Goal: Contribute content: Contribute content

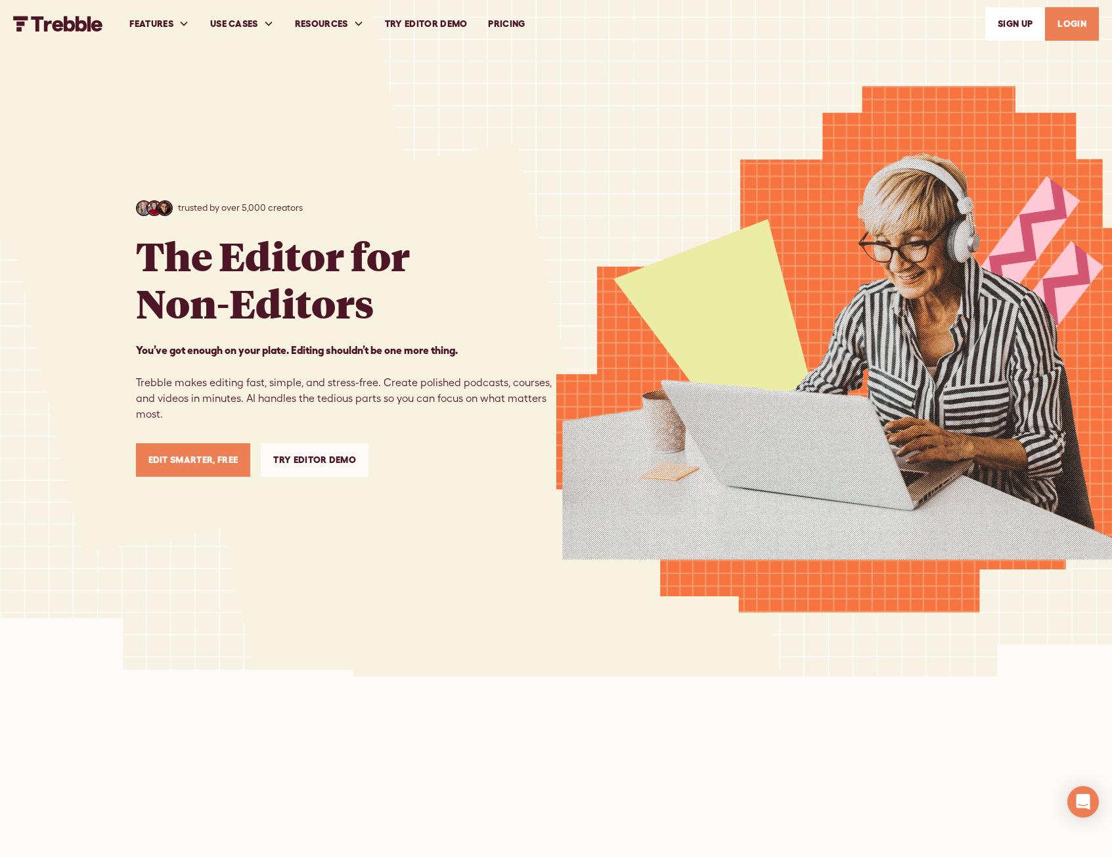
click at [1083, 12] on link "LOGIN" at bounding box center [1072, 24] width 54 height 34
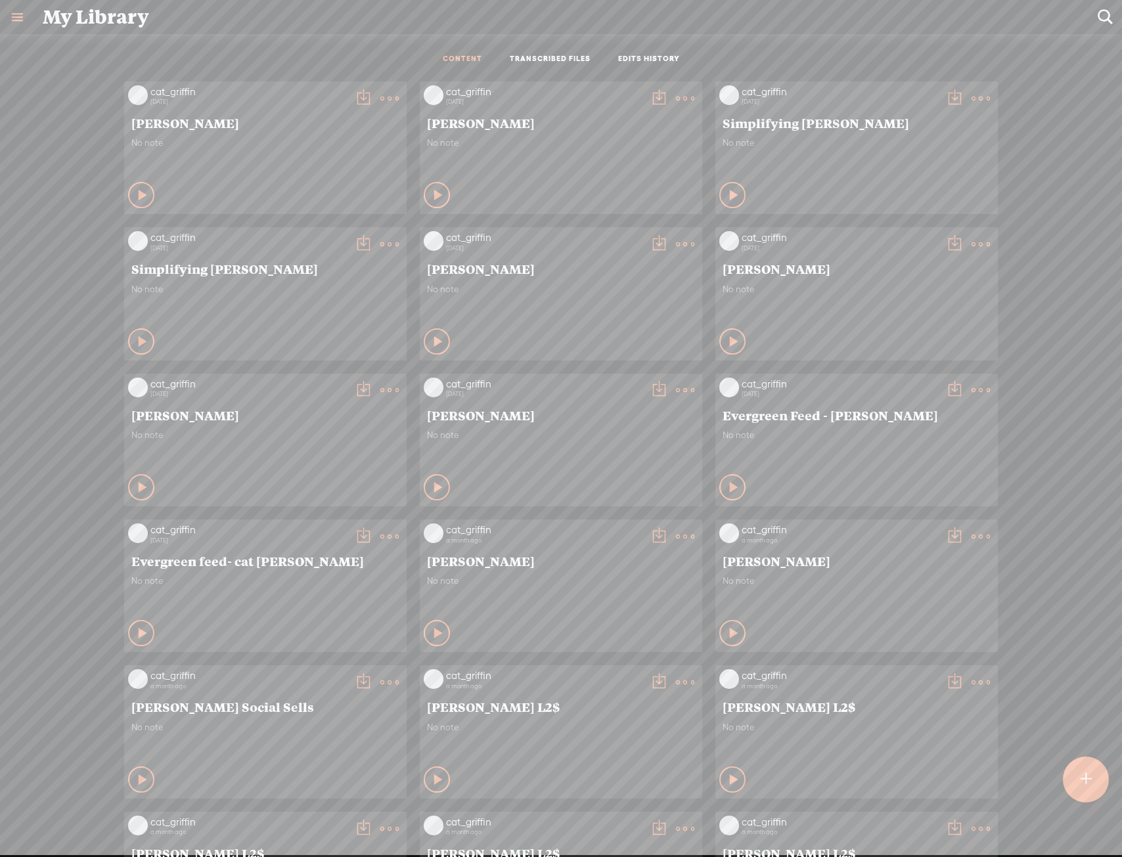
click at [386, 97] on icon at bounding box center [389, 98] width 26 height 26
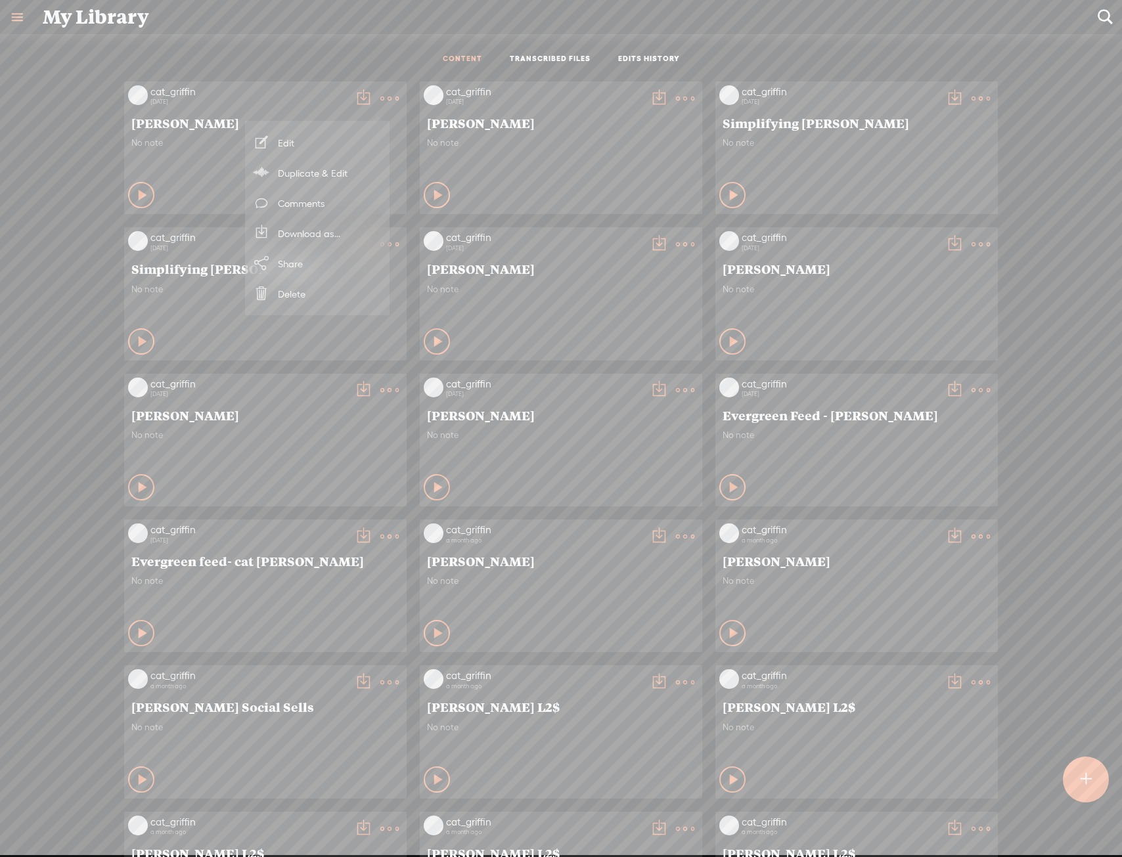
click at [290, 235] on link "Download as..." at bounding box center [317, 233] width 131 height 30
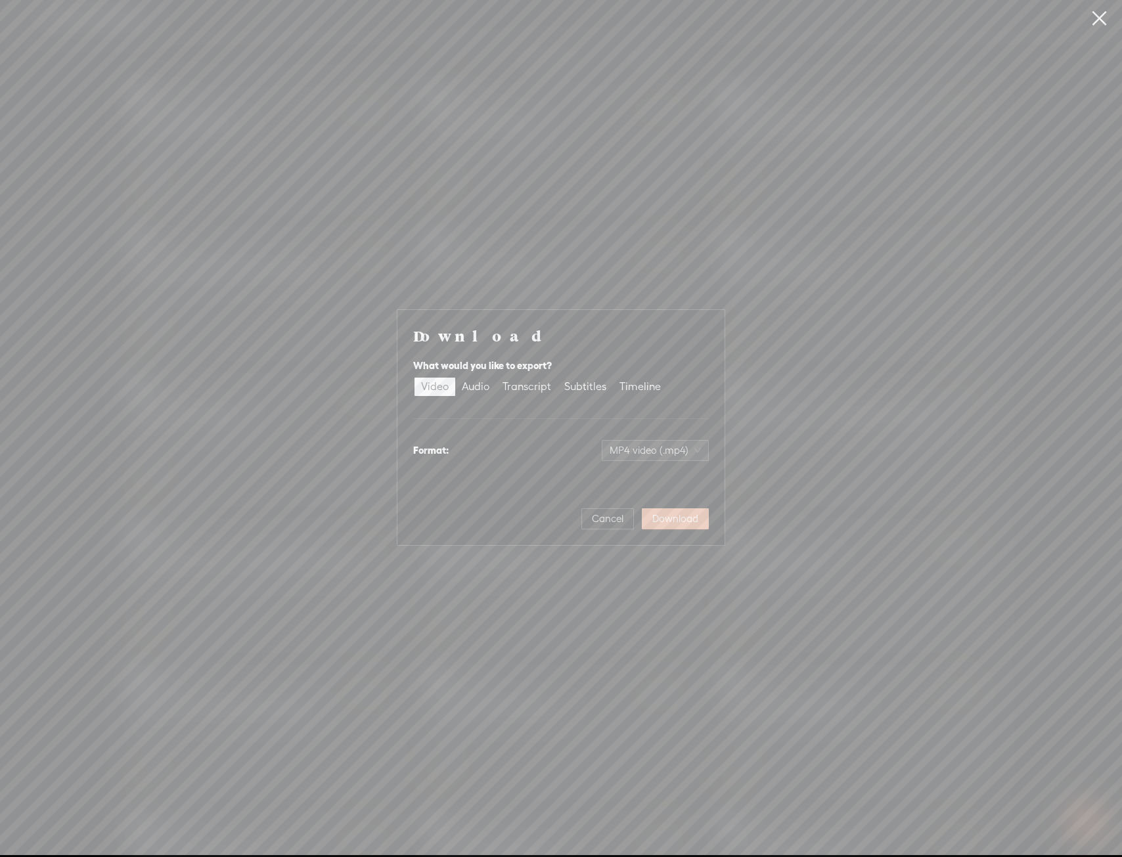
click at [682, 517] on span "Download" at bounding box center [675, 518] width 46 height 13
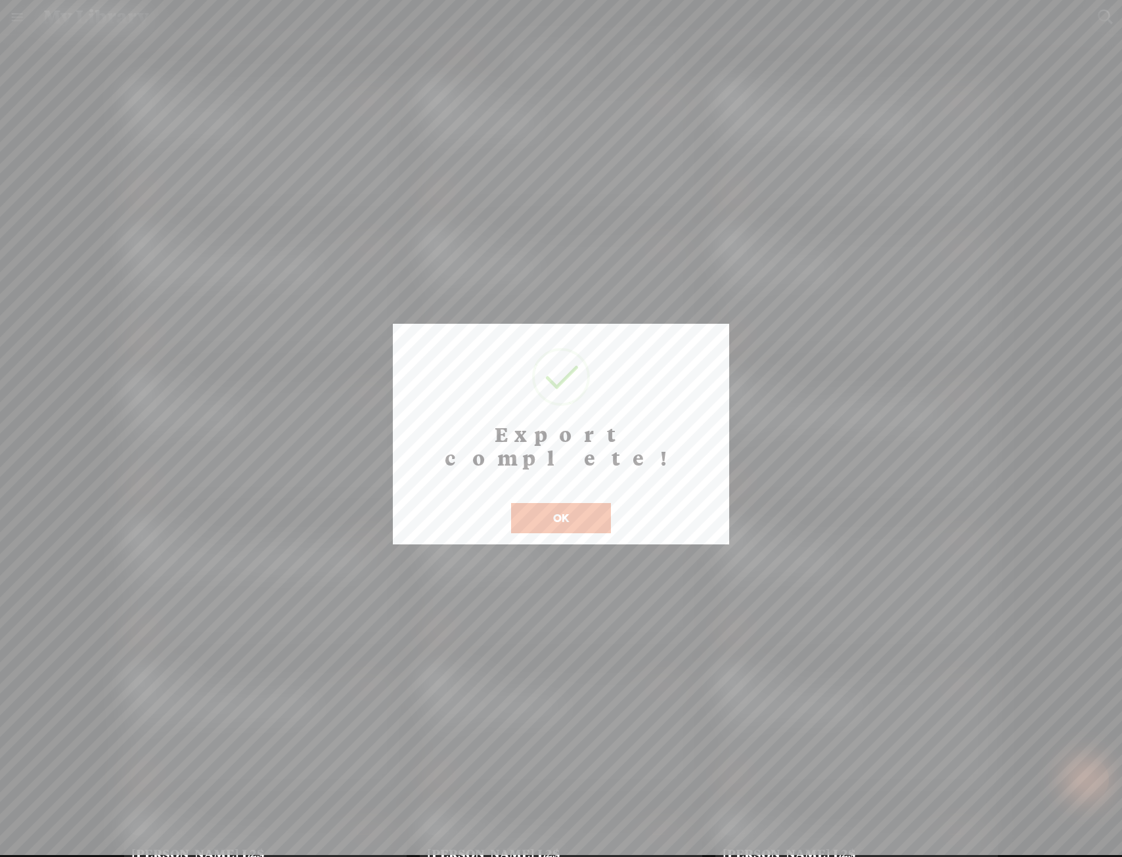
click at [557, 503] on button "OK" at bounding box center [561, 518] width 100 height 30
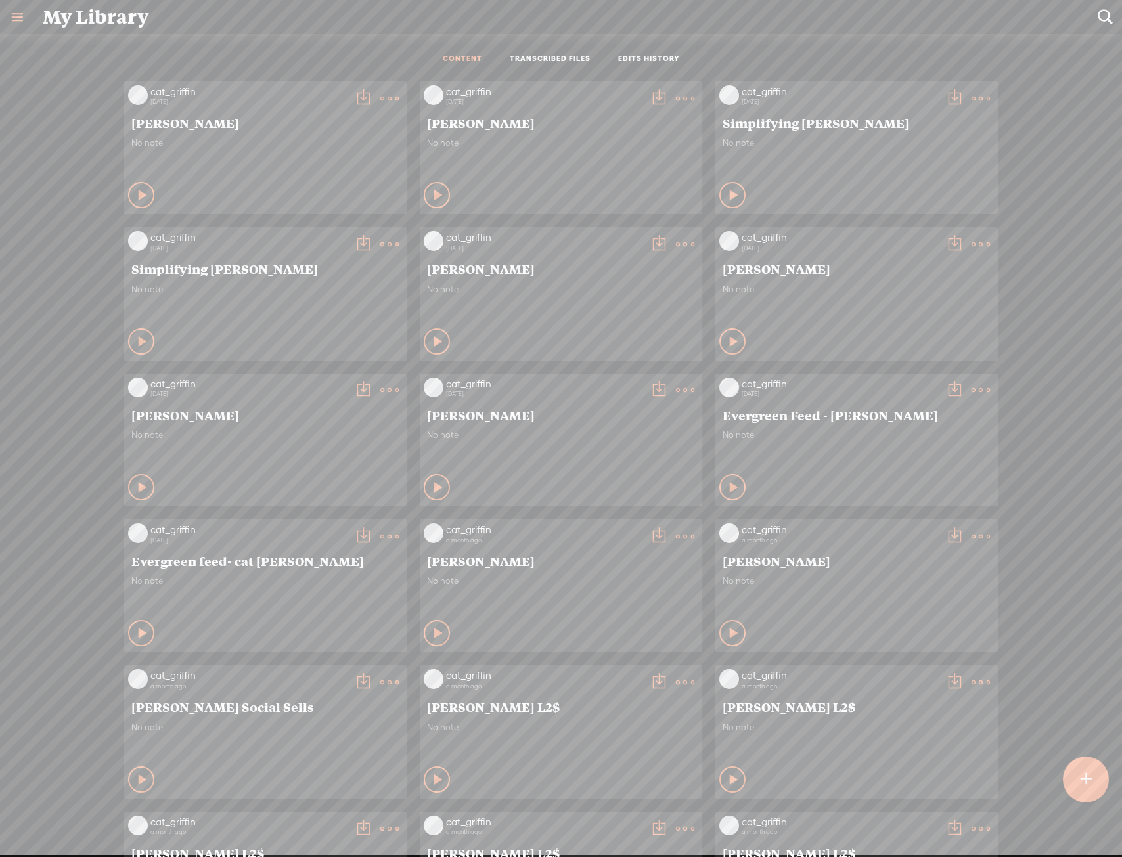
click at [1075, 774] on div at bounding box center [1086, 780] width 46 height 46
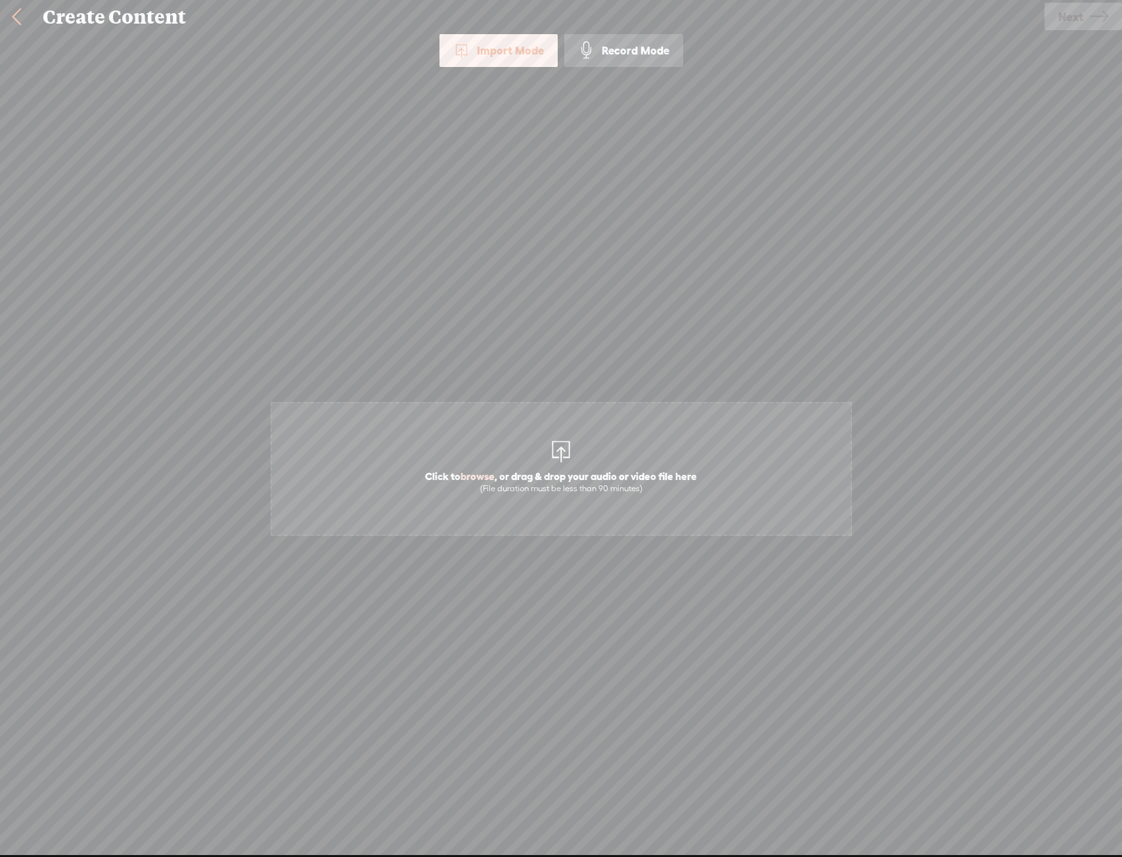
click at [649, 468] on span "Click to browse , or drag & drop your audio or video file here (File duration m…" at bounding box center [560, 481] width 285 height 37
click at [1077, 14] on span "Next" at bounding box center [1070, 17] width 25 height 34
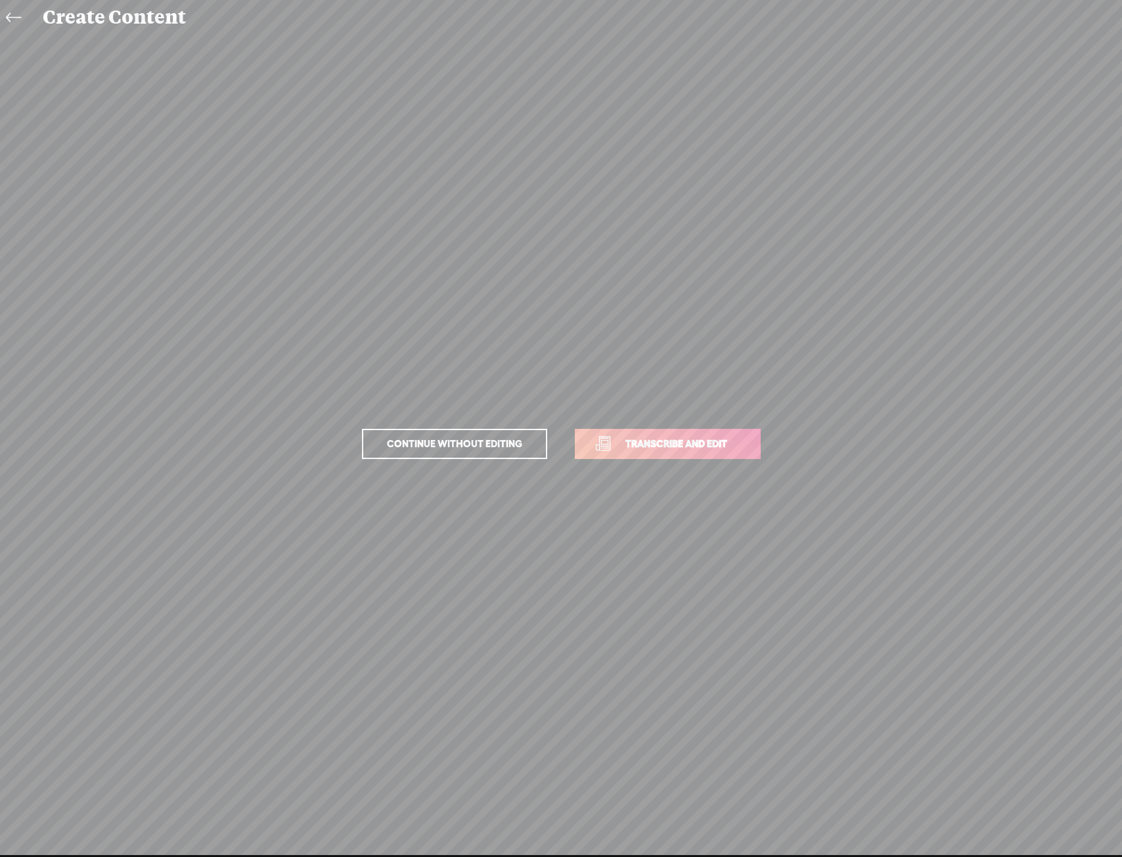
click at [659, 446] on span "Transcribe and edit" at bounding box center [676, 443] width 129 height 15
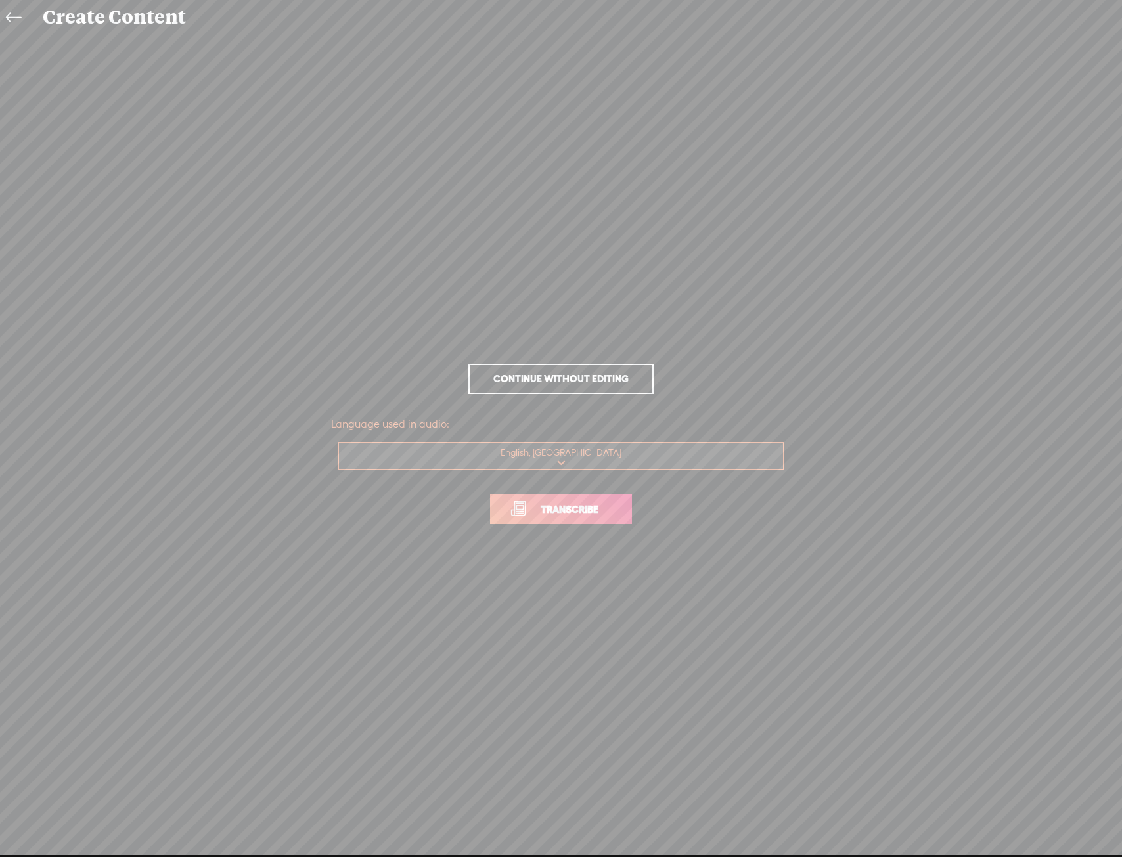
click at [558, 524] on link "Transcribe" at bounding box center [561, 509] width 142 height 30
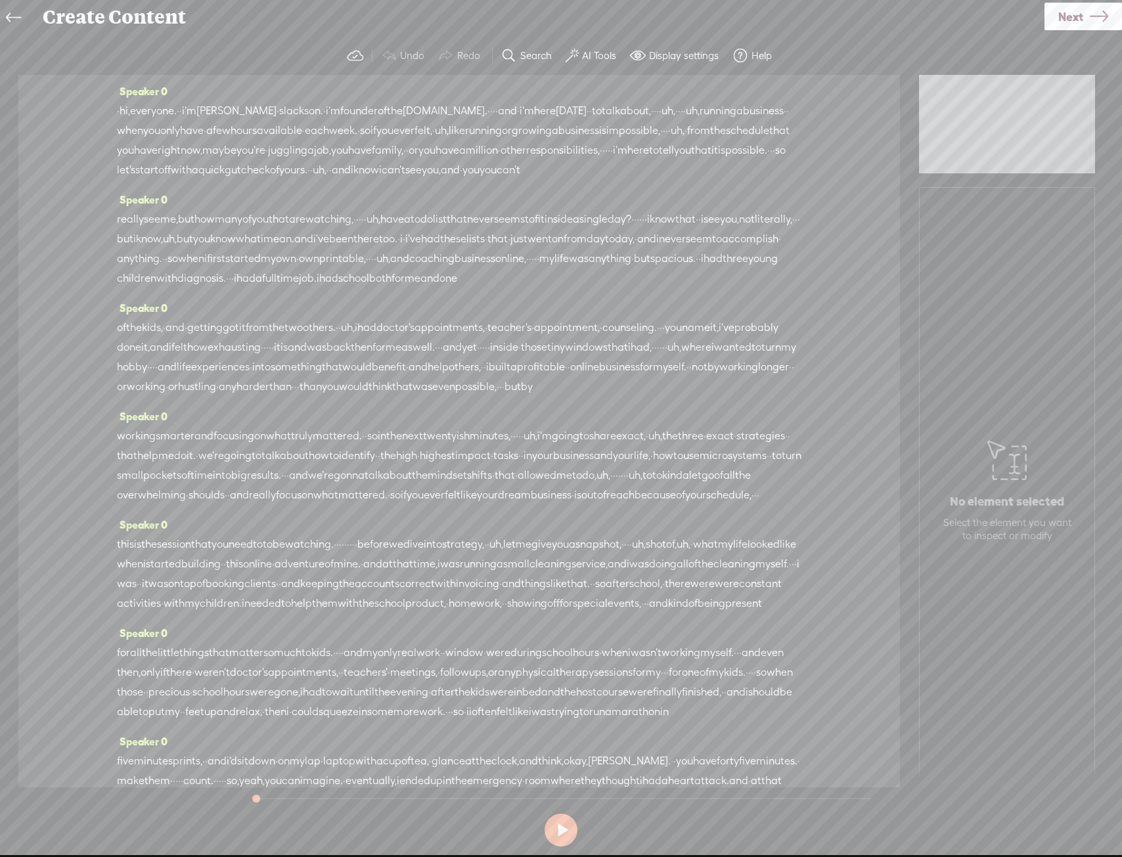
click at [592, 55] on label "AI Tools" at bounding box center [599, 55] width 34 height 13
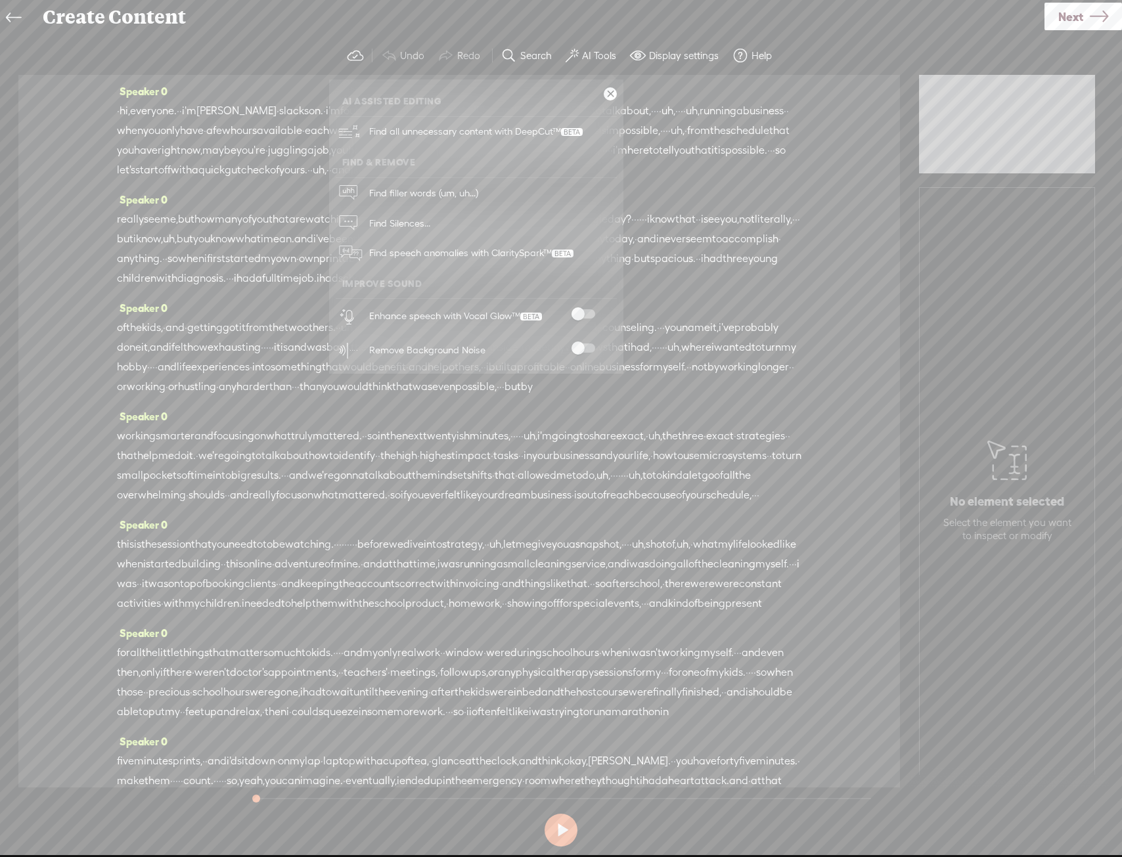
drag, startPoint x: 577, startPoint y: 312, endPoint x: 581, endPoint y: 329, distance: 17.5
click at [577, 313] on span at bounding box center [583, 313] width 24 height 9
click at [587, 346] on span at bounding box center [583, 348] width 24 height 9
click at [1045, 24] on link "Next" at bounding box center [1083, 17] width 78 height 28
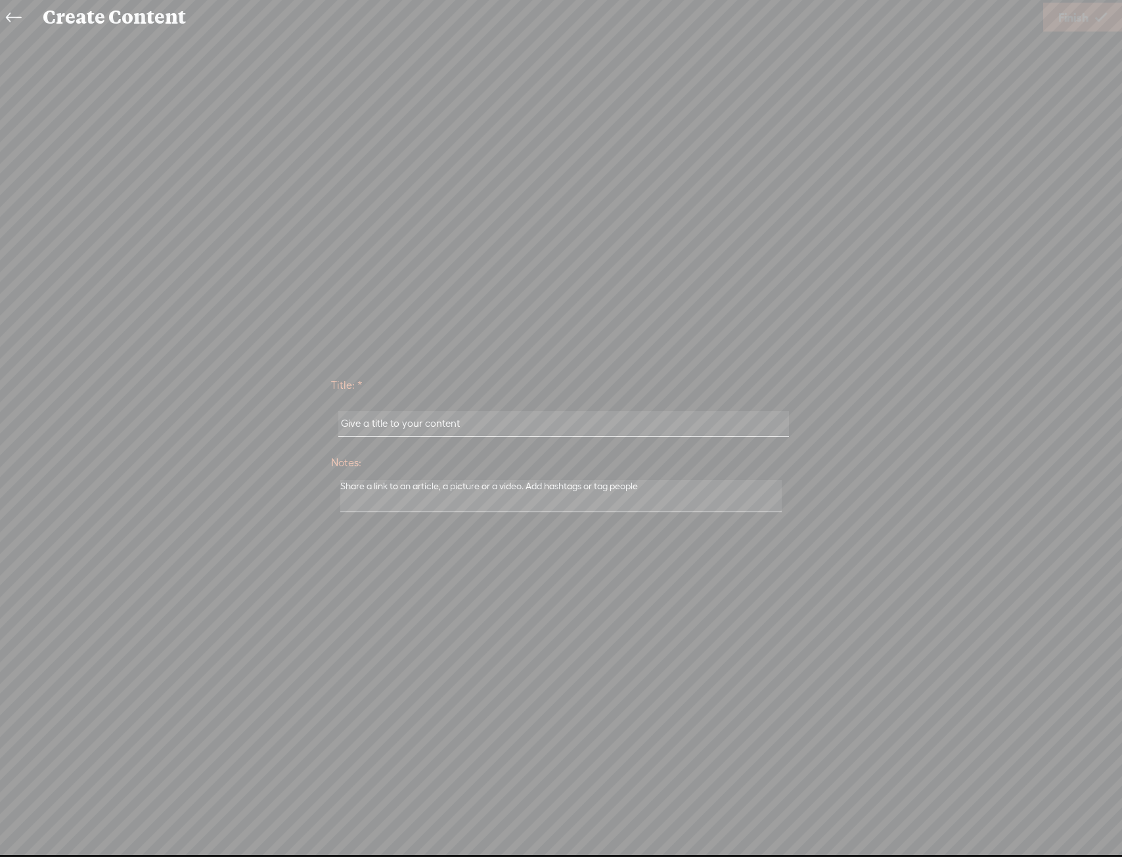
click at [484, 422] on input "text" at bounding box center [563, 424] width 450 height 26
paste input "[PERSON_NAME]"
type input "[PERSON_NAME]"
click at [1075, 25] on span "Finish" at bounding box center [1073, 18] width 30 height 34
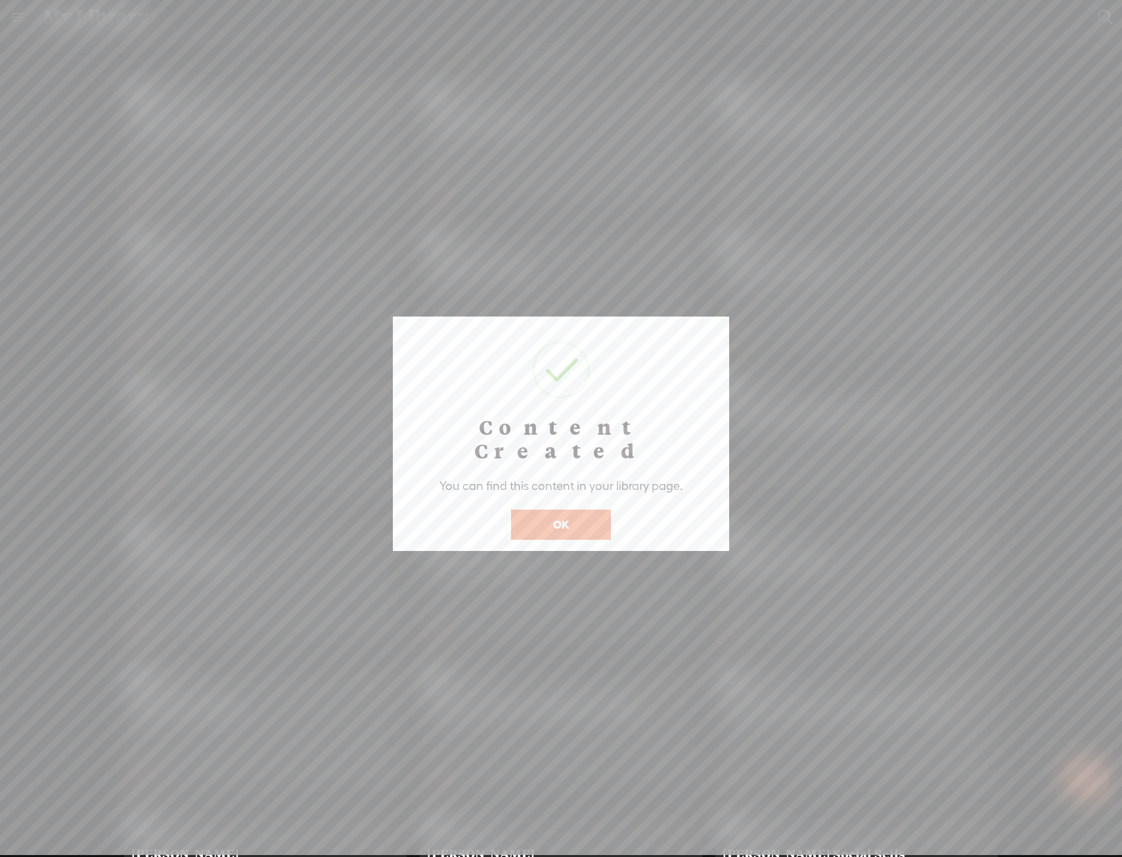
click at [594, 510] on button "OK" at bounding box center [561, 525] width 100 height 30
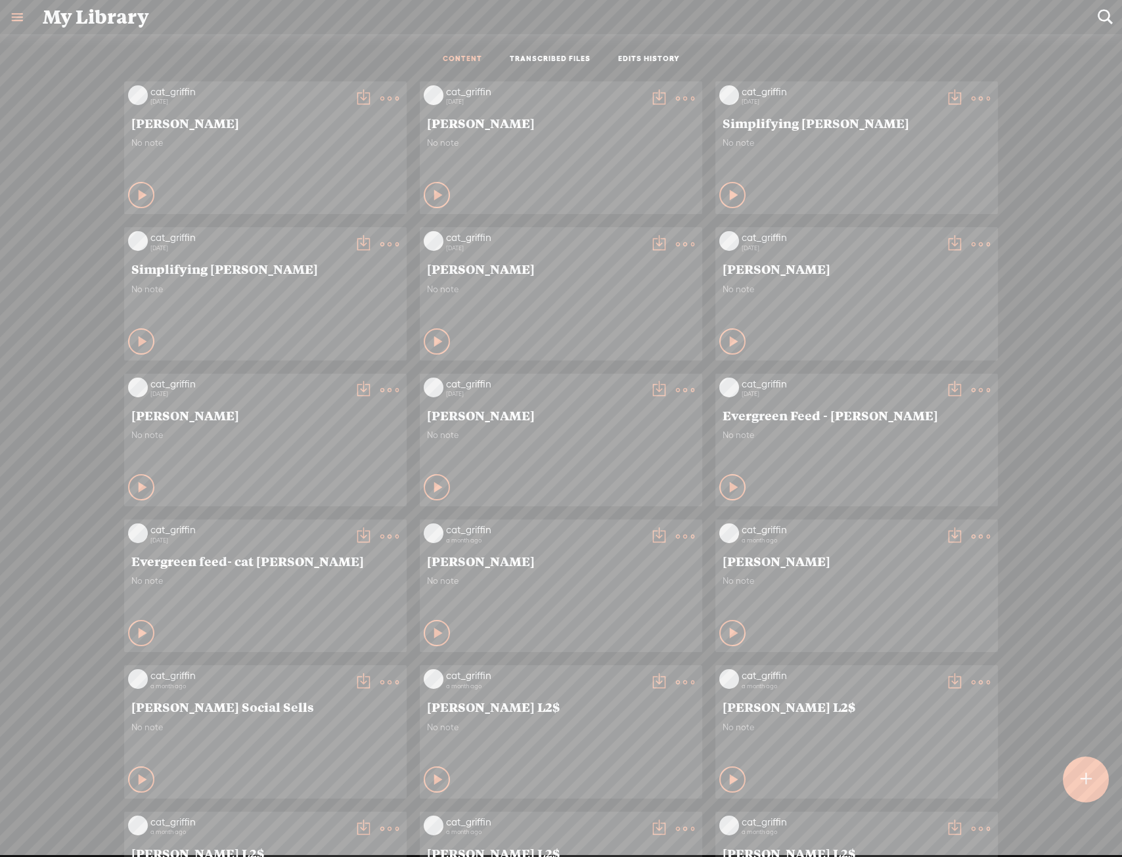
click at [676, 91] on t at bounding box center [685, 98] width 18 height 18
click at [650, 221] on link "Download as..." at bounding box center [612, 233] width 131 height 30
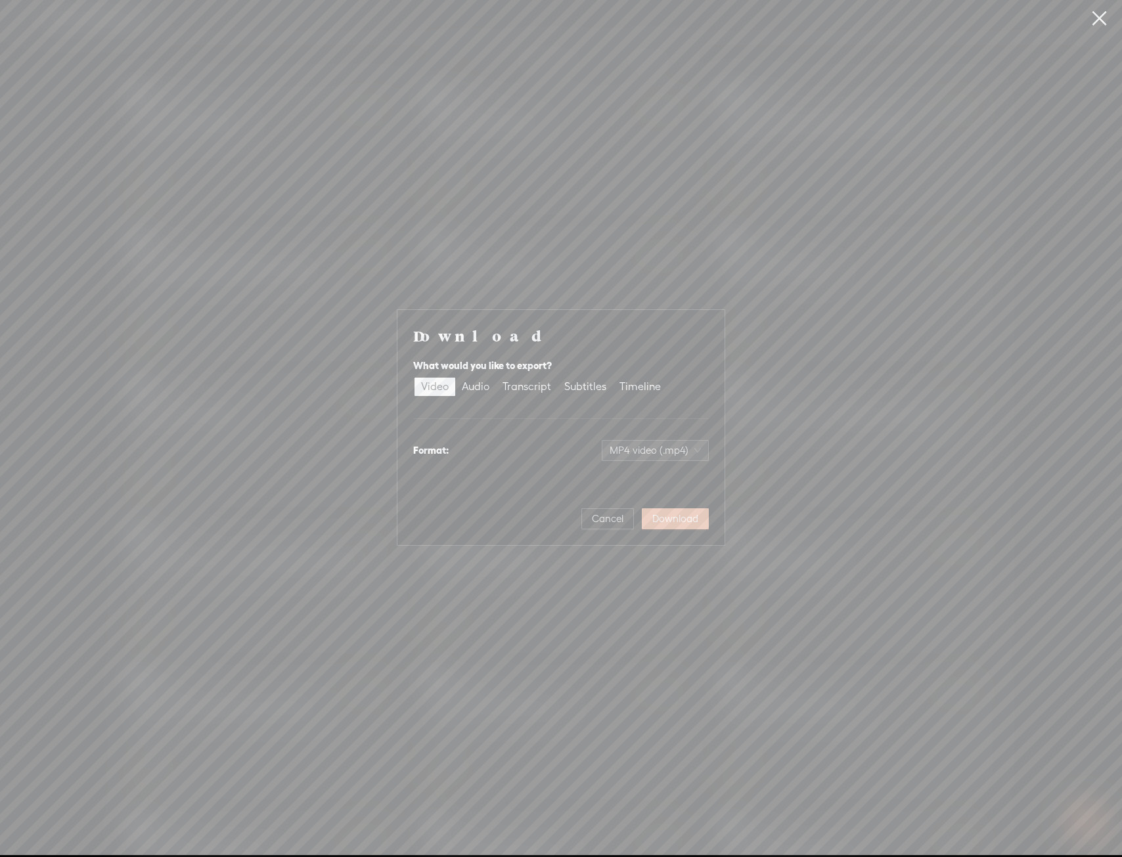
click at [663, 516] on span "Download" at bounding box center [675, 518] width 46 height 13
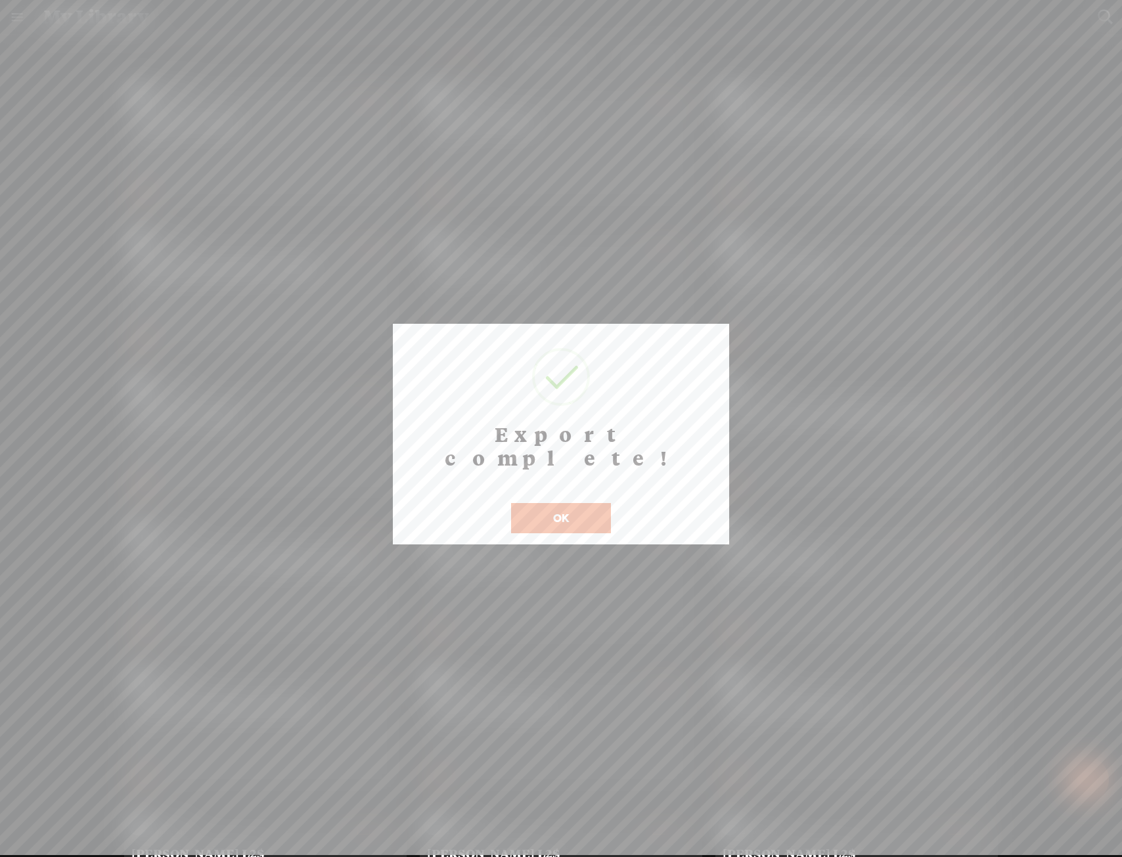
click at [569, 507] on button "OK" at bounding box center [561, 518] width 100 height 30
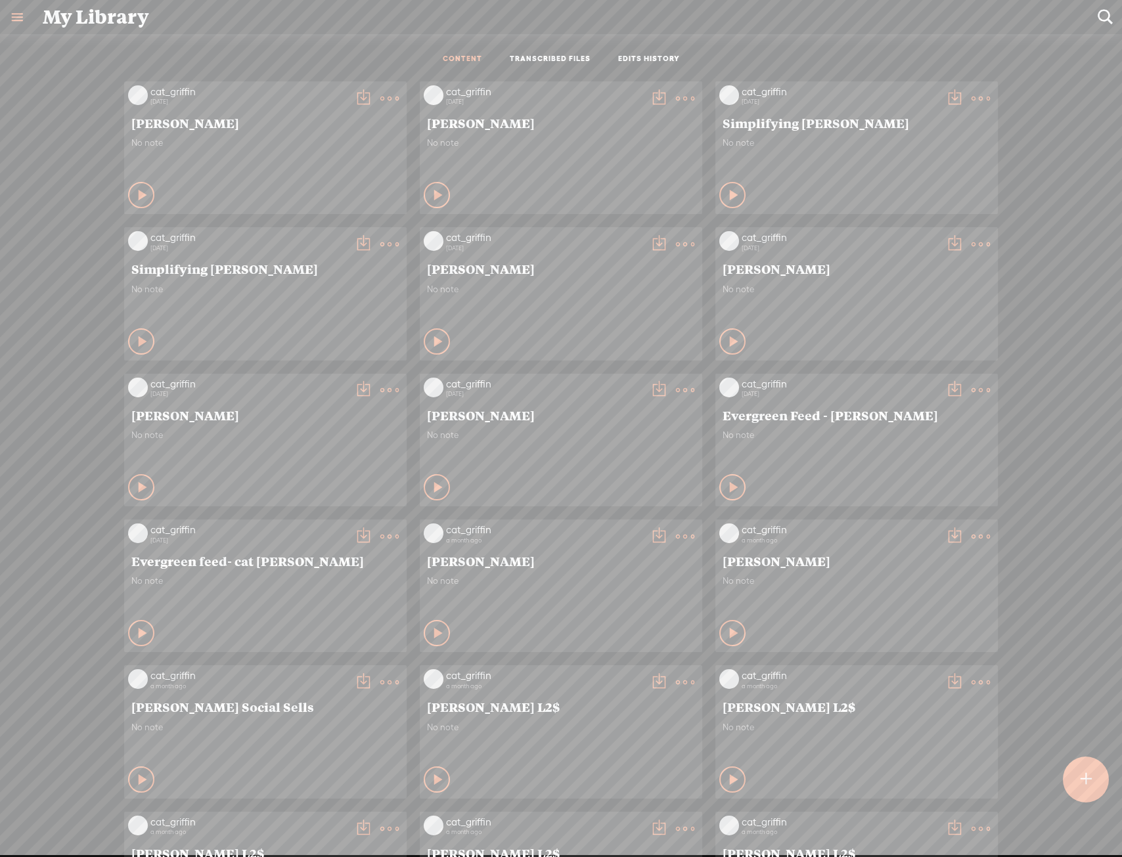
click at [1078, 790] on div at bounding box center [1085, 779] width 47 height 47
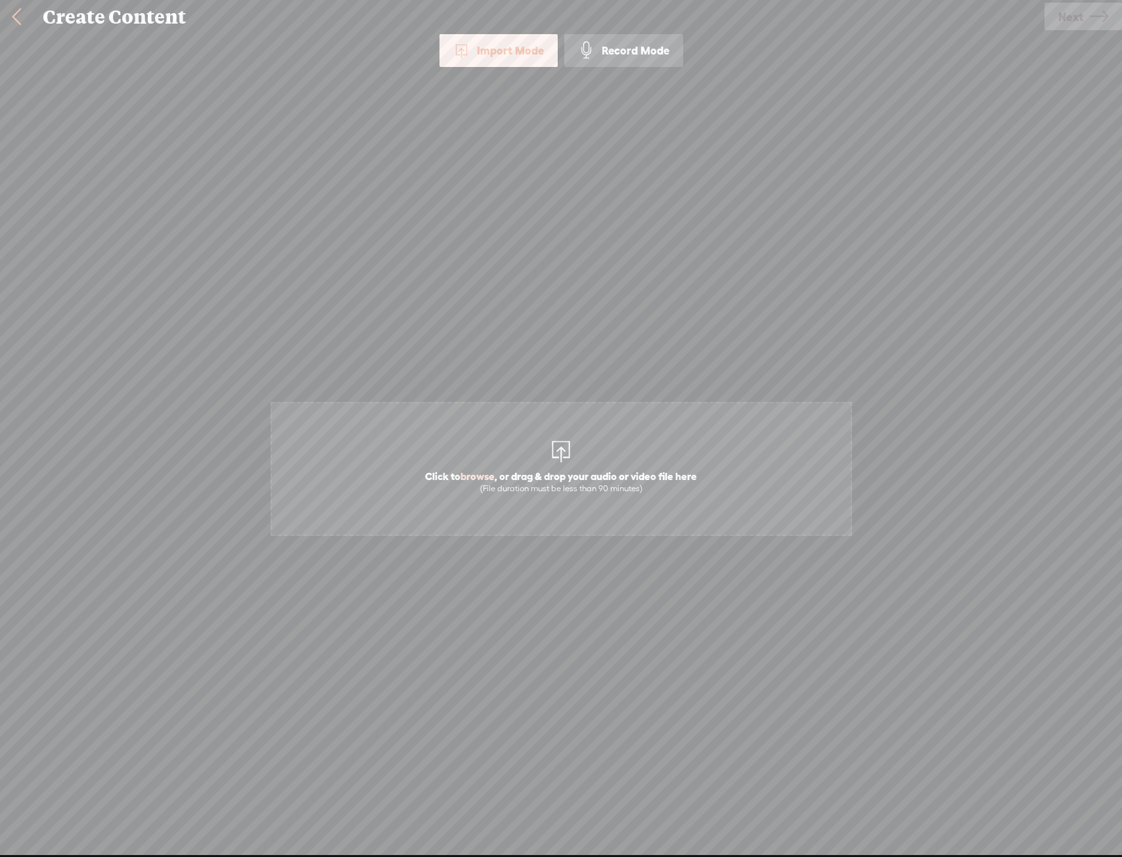
click at [583, 466] on span "Click to browse , or drag & drop your audio or video file here (File duration m…" at bounding box center [560, 481] width 285 height 37
click at [1031, 13] on div "Create Content" at bounding box center [539, 17] width 1011 height 34
click at [1054, 15] on link "Next" at bounding box center [1083, 17] width 78 height 28
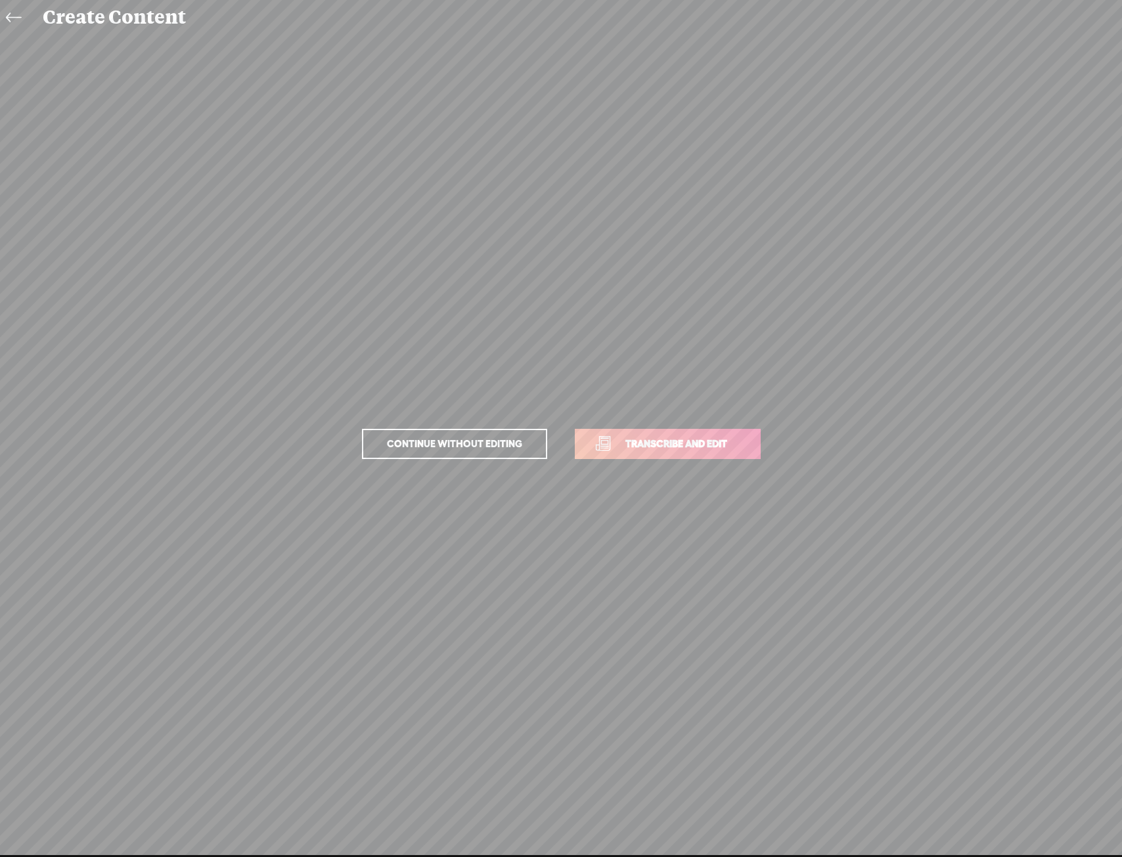
click at [682, 446] on span "Transcribe and edit" at bounding box center [676, 443] width 129 height 15
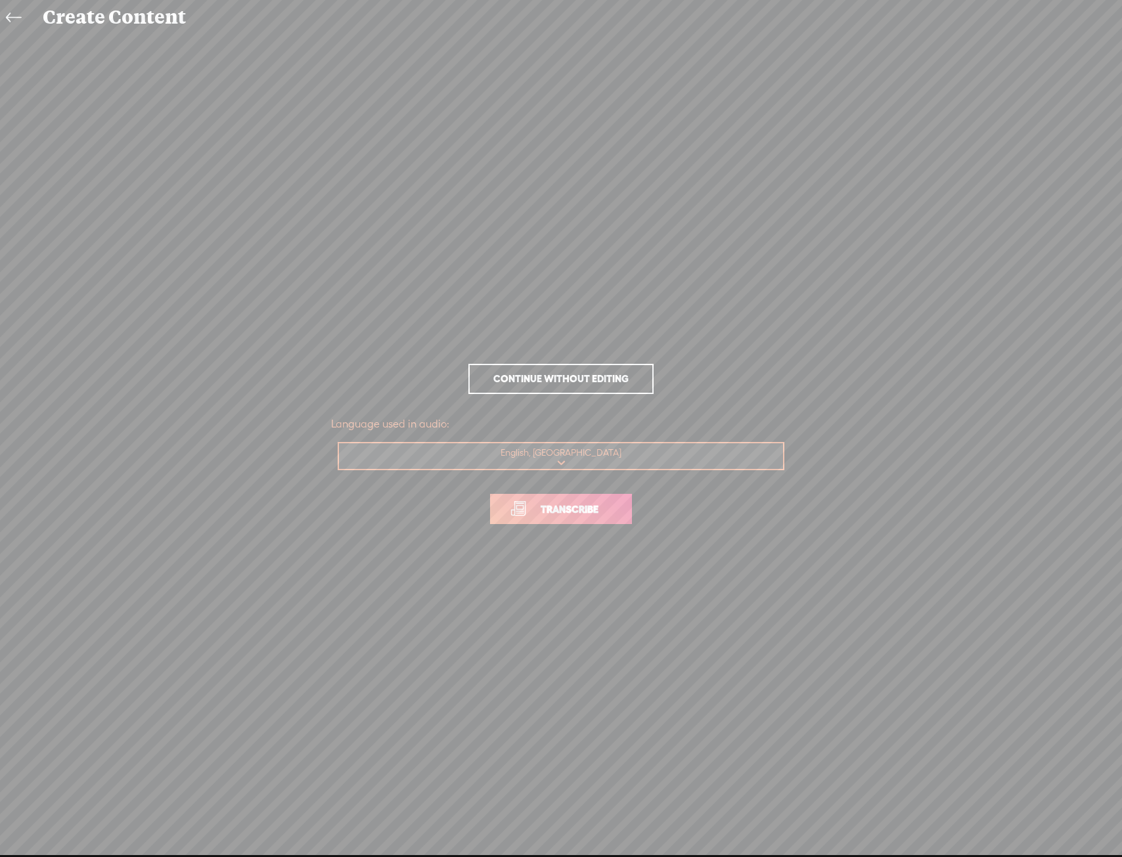
click at [608, 509] on span "Transcribe" at bounding box center [569, 509] width 85 height 15
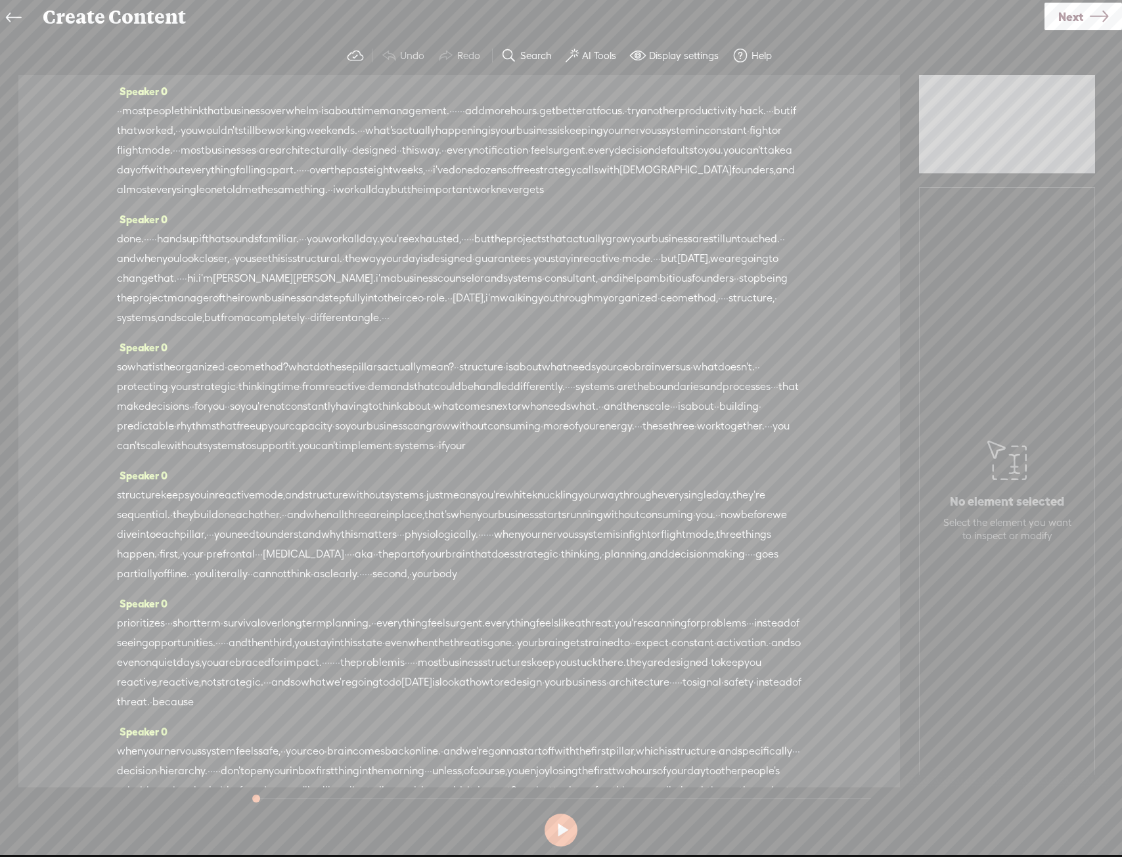
click at [602, 56] on label "AI Tools" at bounding box center [599, 55] width 34 height 13
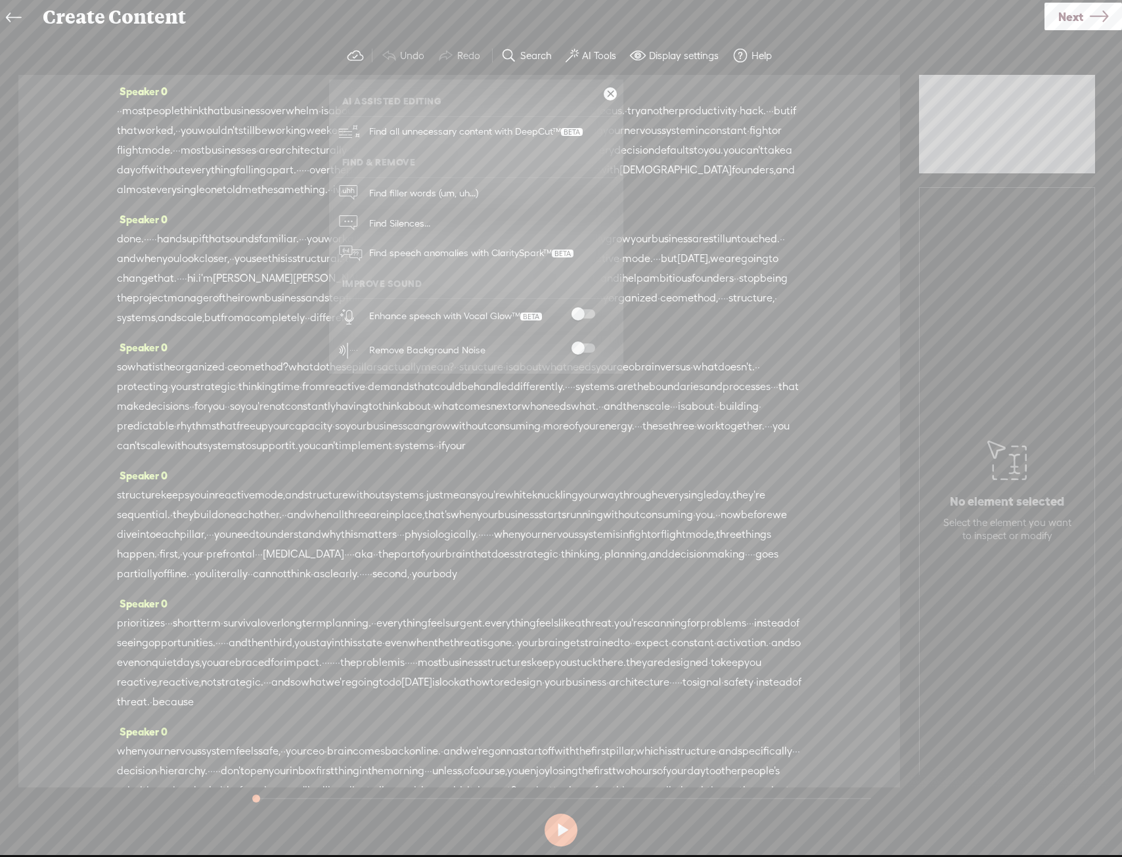
click at [577, 319] on span at bounding box center [583, 313] width 24 height 9
click at [582, 341] on div "Remove Background Noise" at bounding box center [491, 350] width 252 height 34
click at [581, 347] on span at bounding box center [583, 348] width 24 height 9
click at [579, 313] on span at bounding box center [583, 313] width 24 height 9
click at [1076, 24] on span "Next" at bounding box center [1070, 17] width 25 height 34
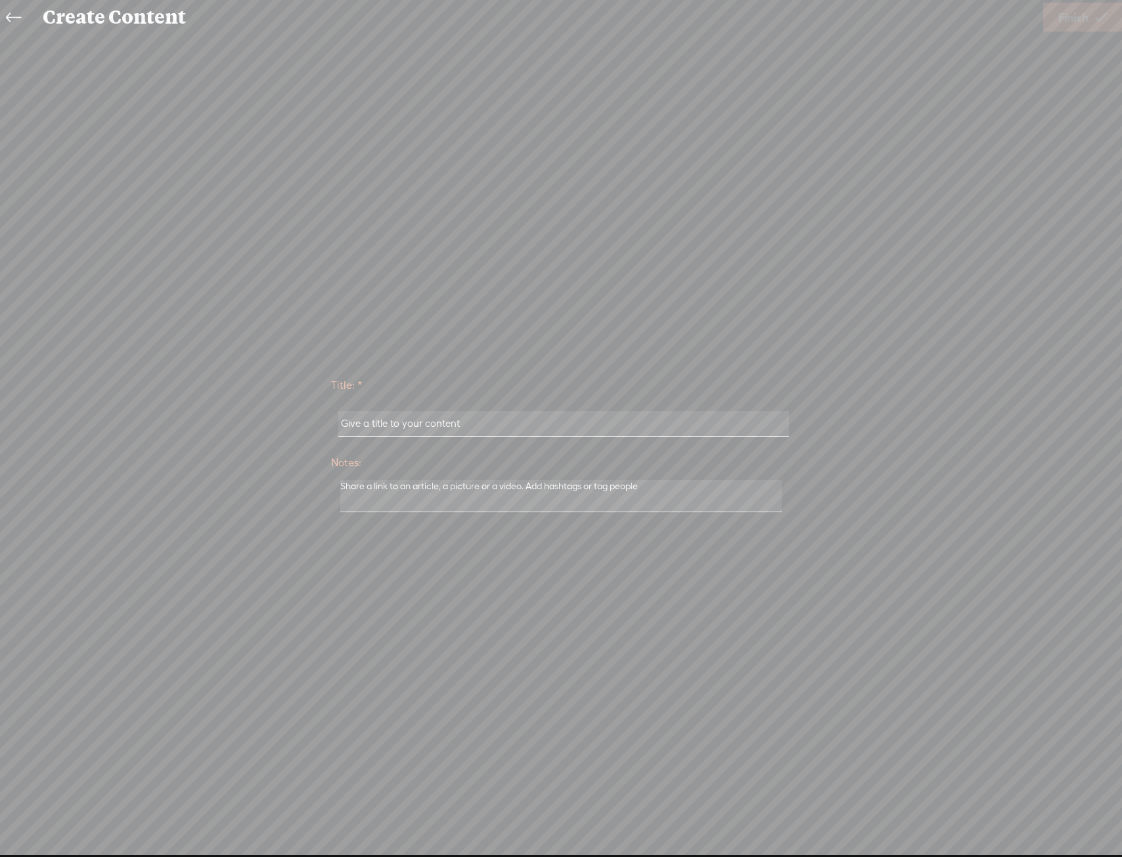
click at [448, 417] on input "text" at bounding box center [563, 424] width 450 height 26
paste input "Holly Bray"
type input "Holly Bray"
click at [1083, 21] on span "Finish" at bounding box center [1073, 18] width 30 height 34
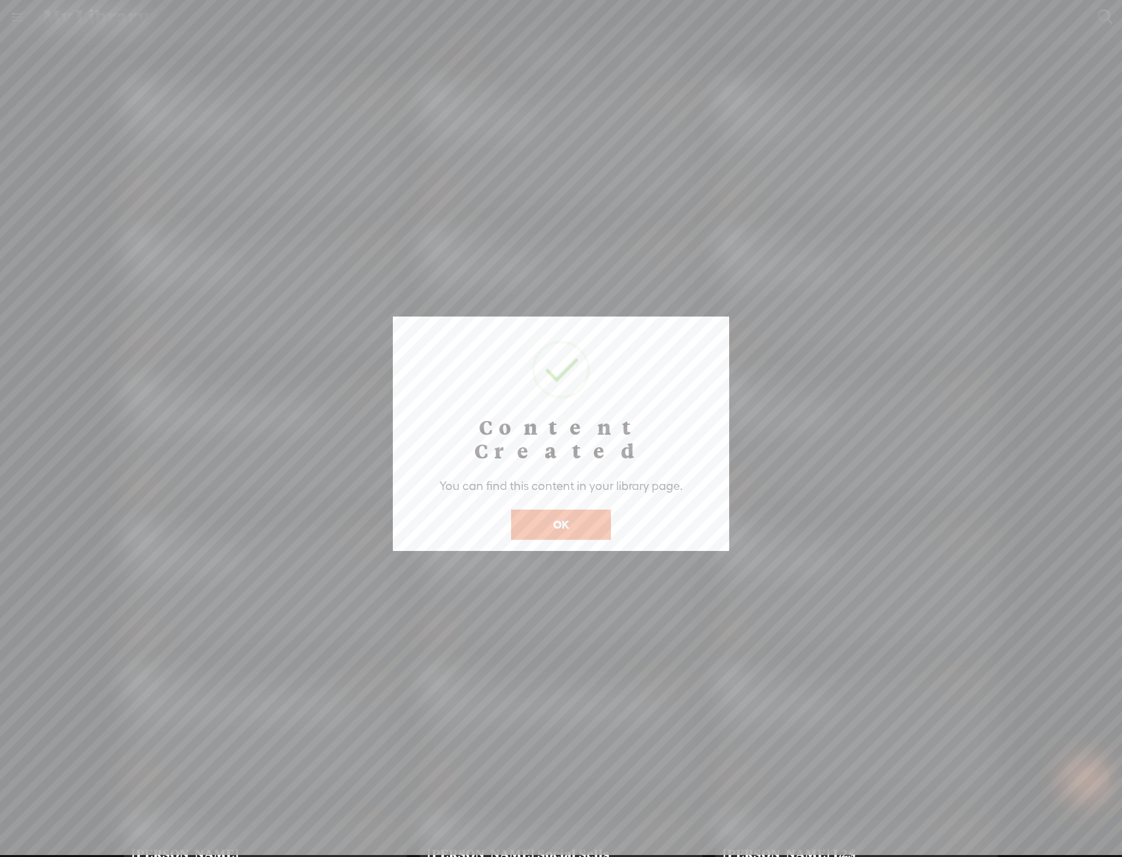
click at [560, 510] on button "OK" at bounding box center [561, 525] width 100 height 30
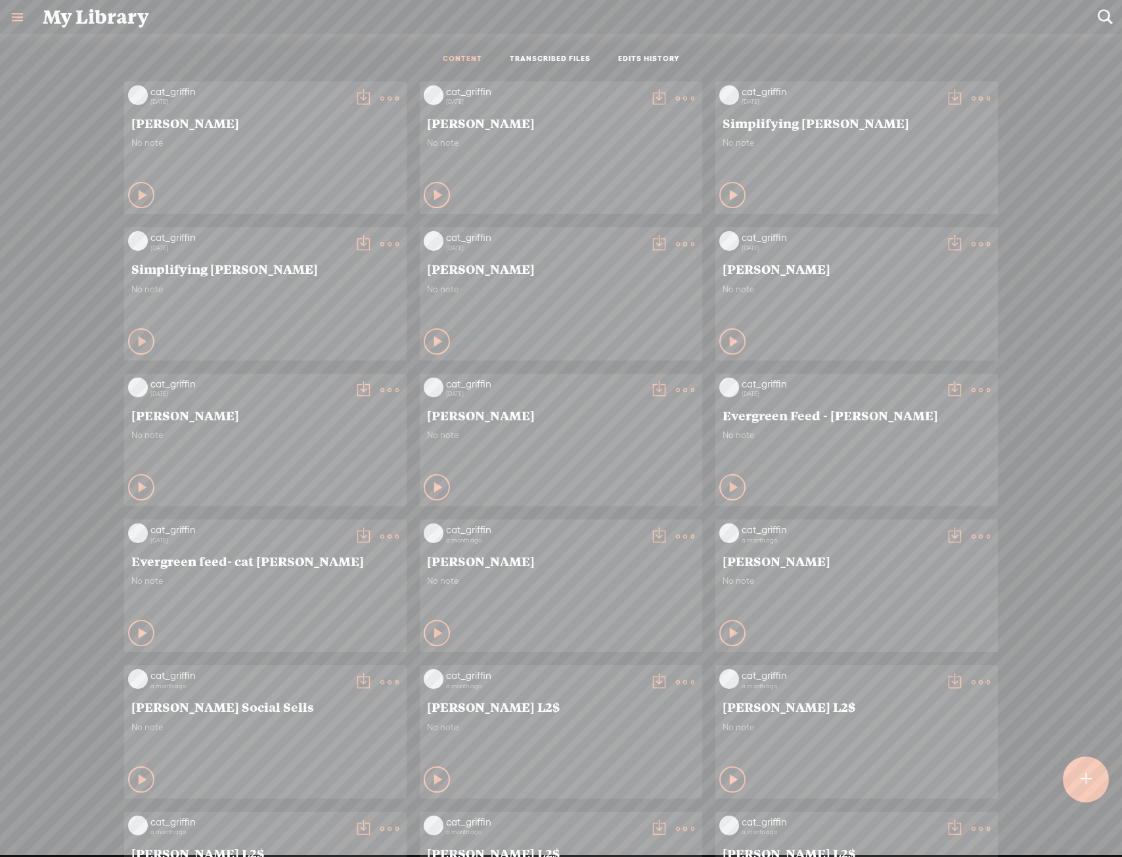
click at [950, 94] on t at bounding box center [954, 98] width 18 height 18
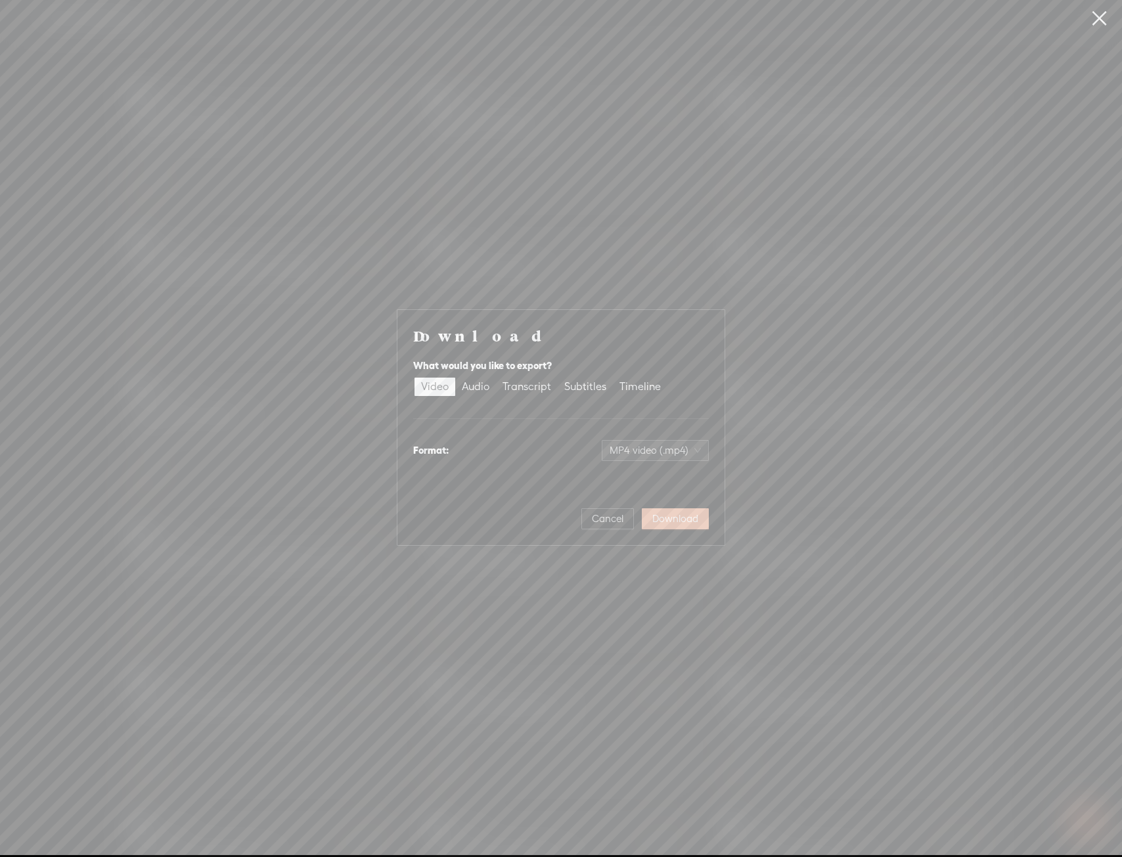
click at [683, 517] on span "Download" at bounding box center [675, 518] width 46 height 13
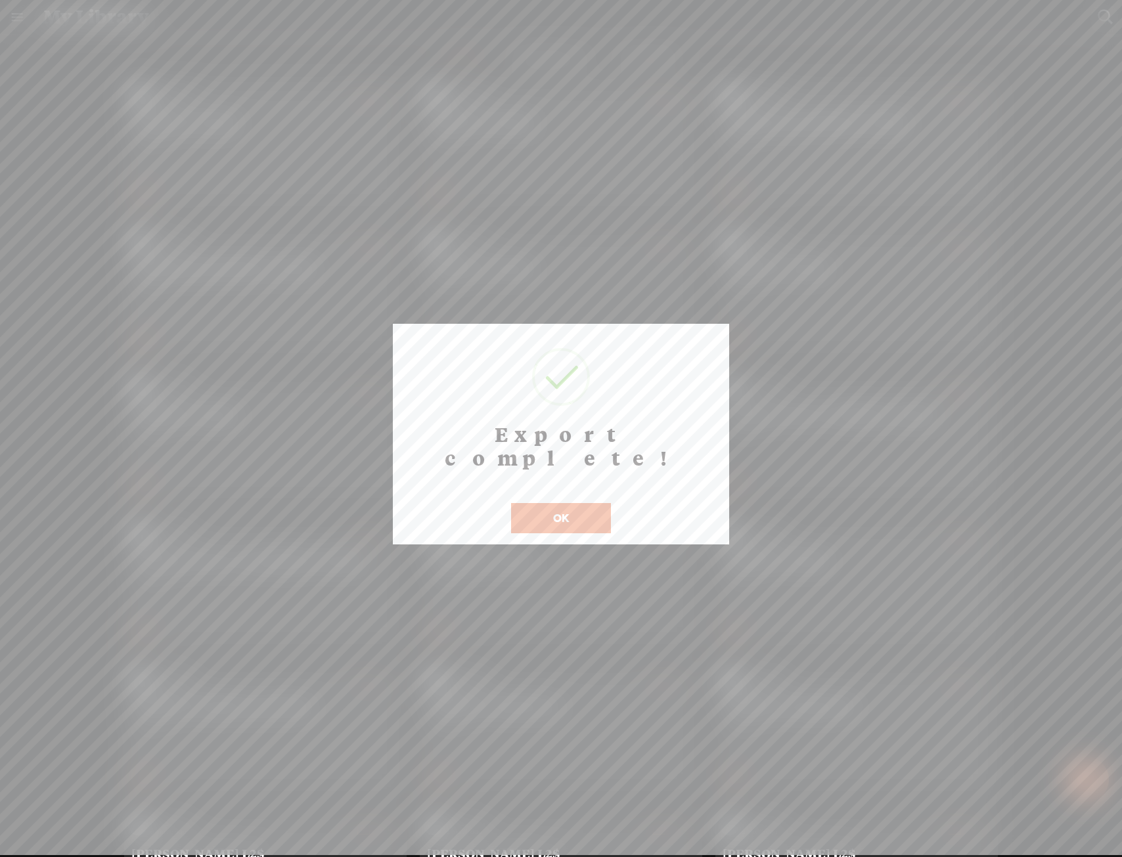
click at [584, 503] on button "OK" at bounding box center [561, 518] width 100 height 30
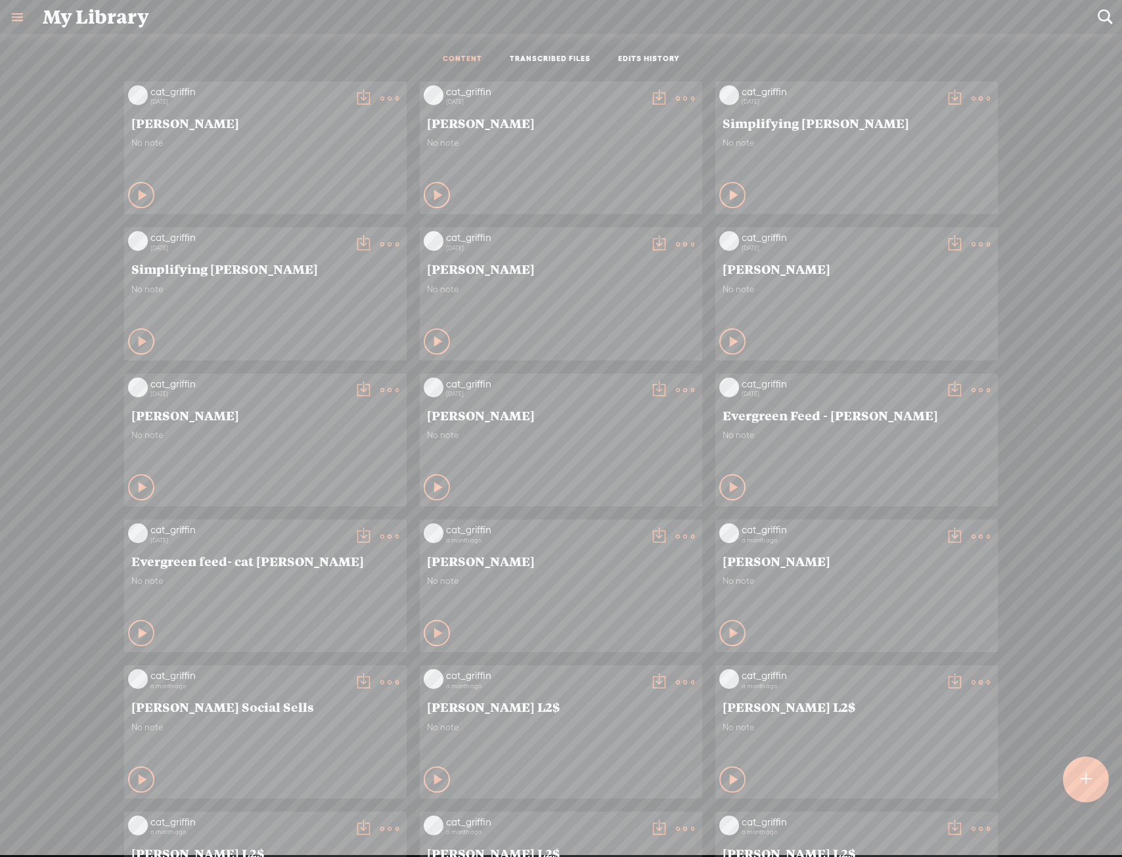
click at [1088, 779] on t at bounding box center [1085, 779] width 11 height 29
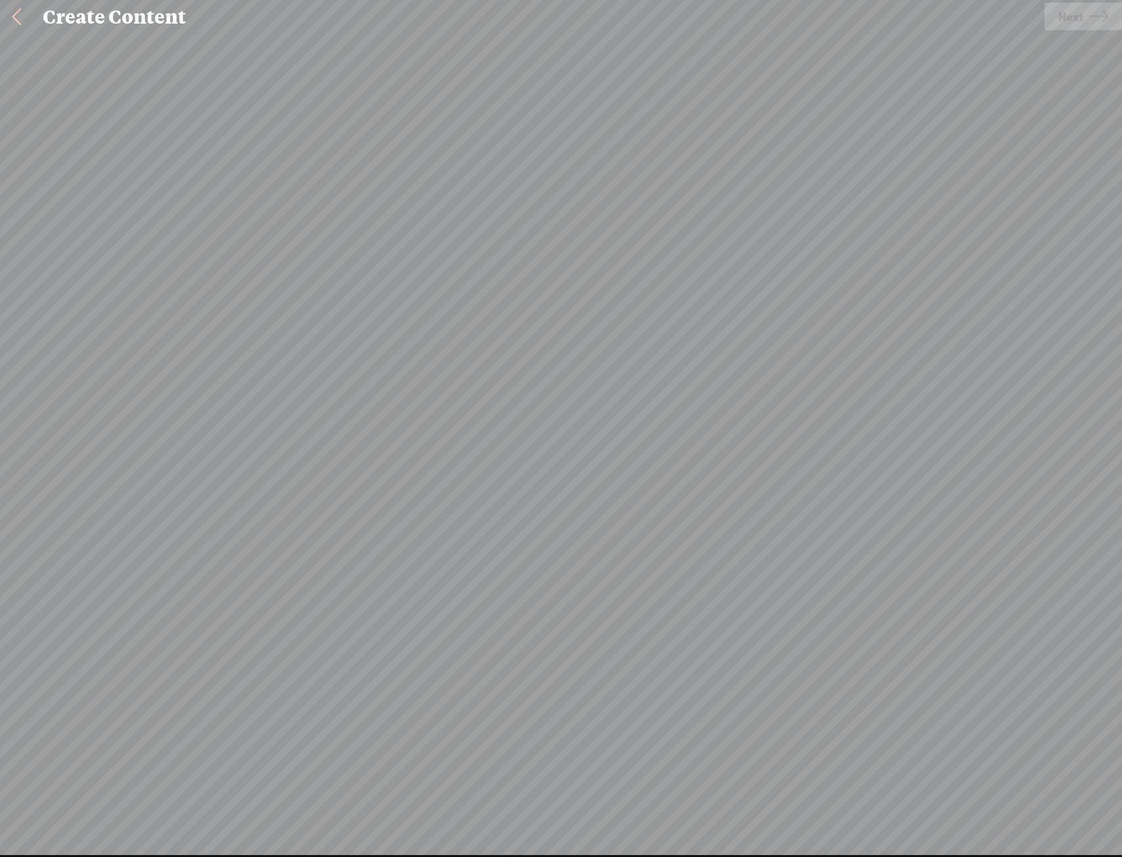
click at [290, 382] on div "Click to browse , or drag & drop your audio or video file here (File duration m…" at bounding box center [0, 469] width 579 height 738
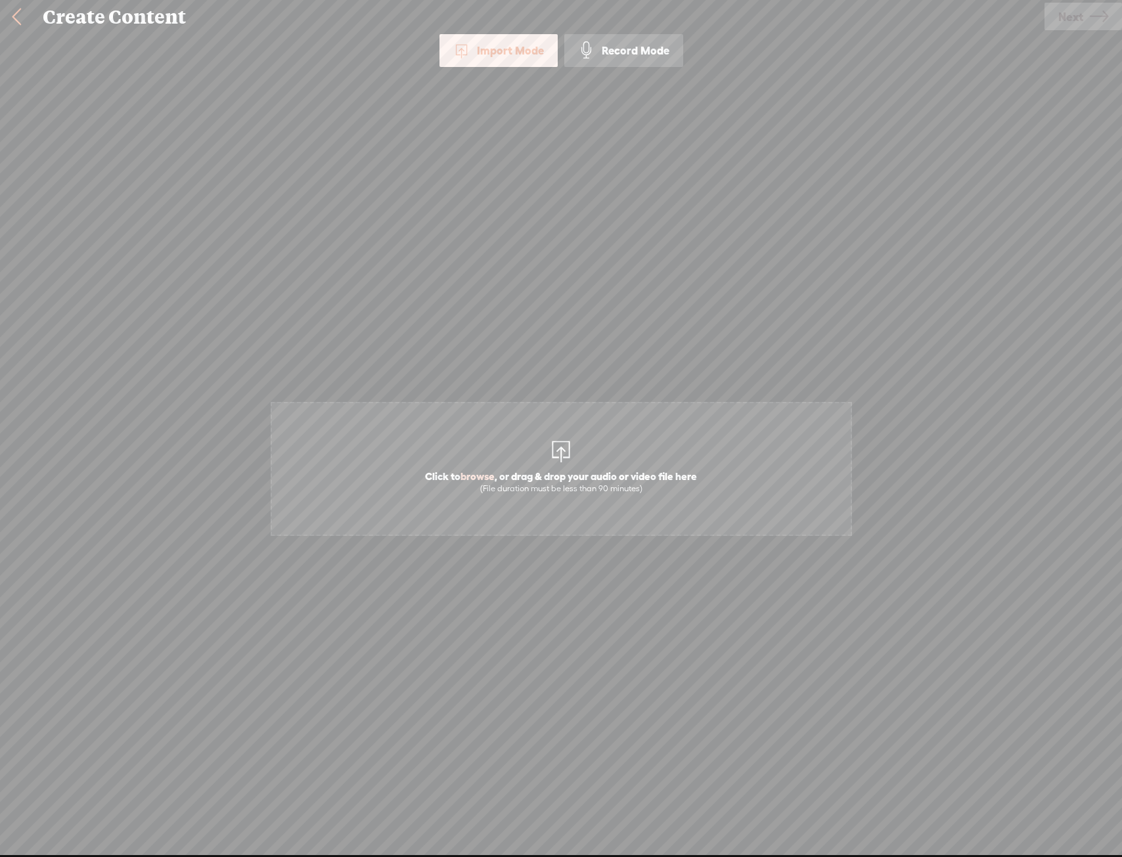
click at [616, 456] on span "Click to browse , or drag & drop your audio or video file here (File duration m…" at bounding box center [561, 469] width 581 height 134
click at [1093, 7] on icon at bounding box center [1099, 17] width 18 height 34
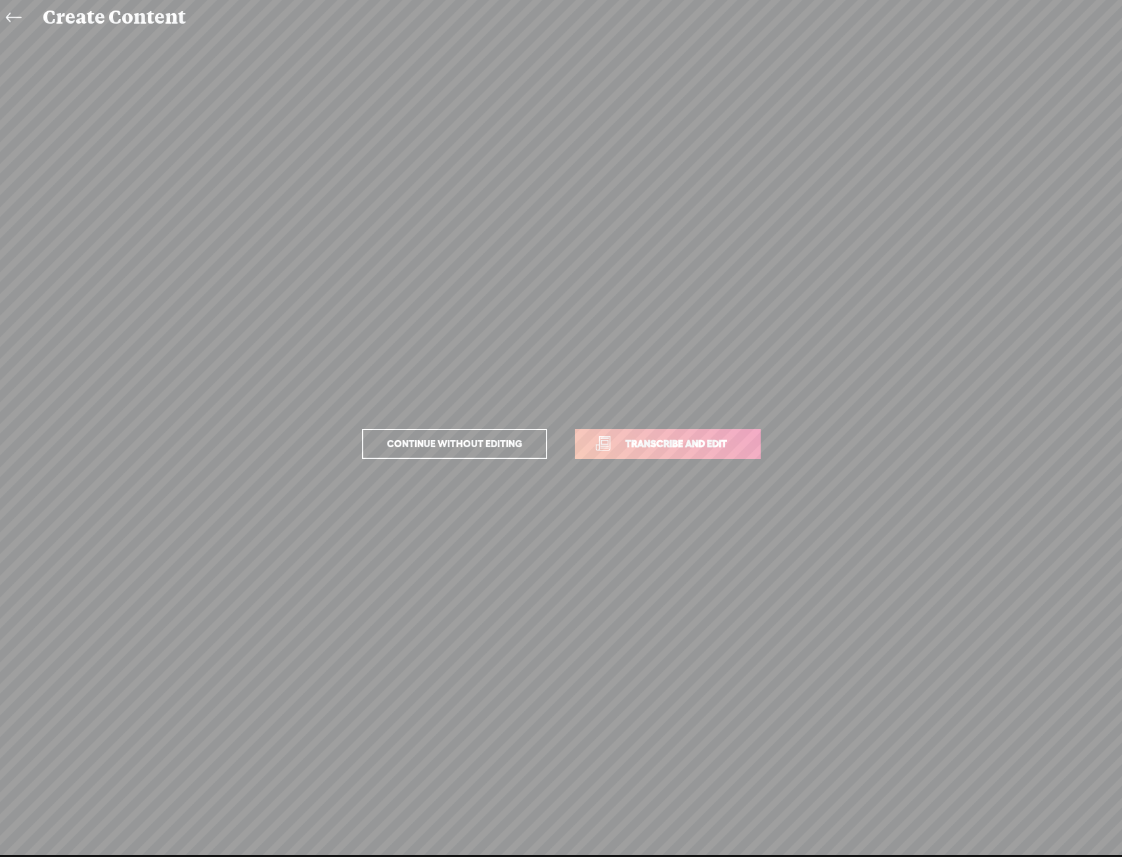
click at [749, 431] on link "Transcribe and edit" at bounding box center [668, 444] width 186 height 30
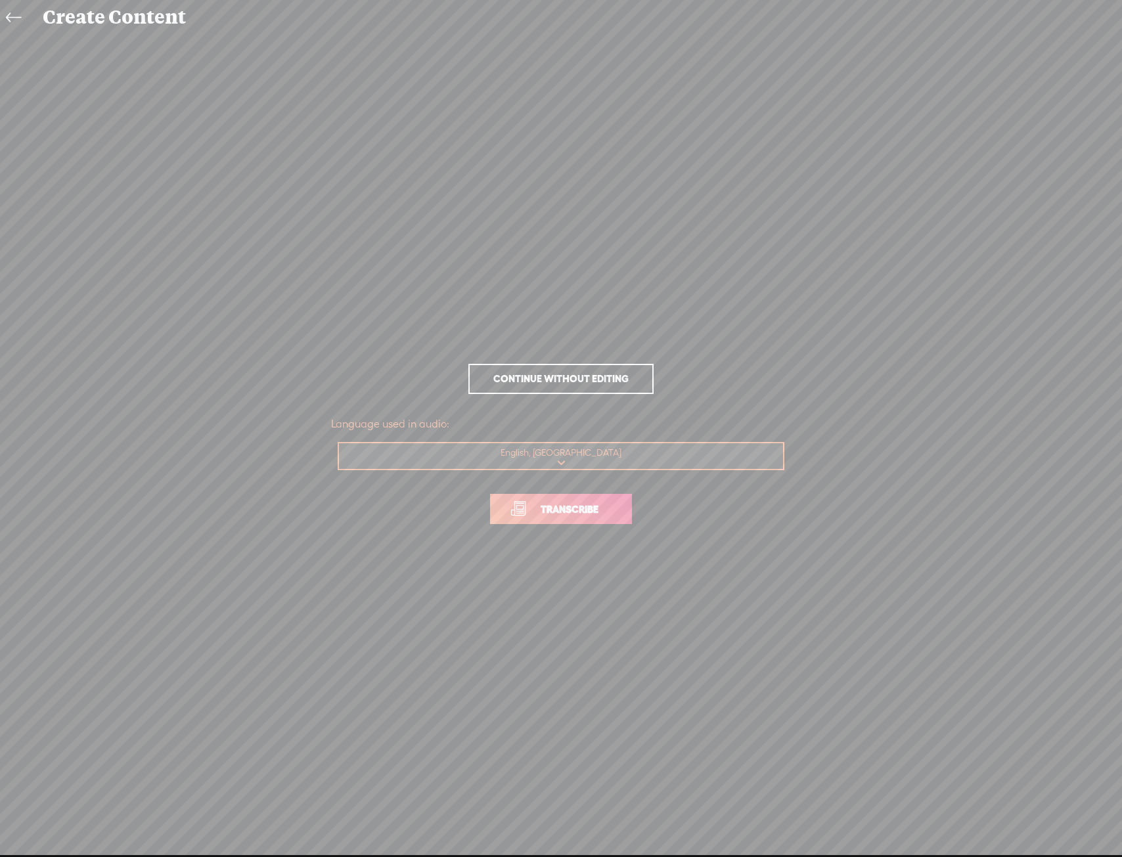
click at [613, 500] on link "Transcribe" at bounding box center [561, 509] width 142 height 30
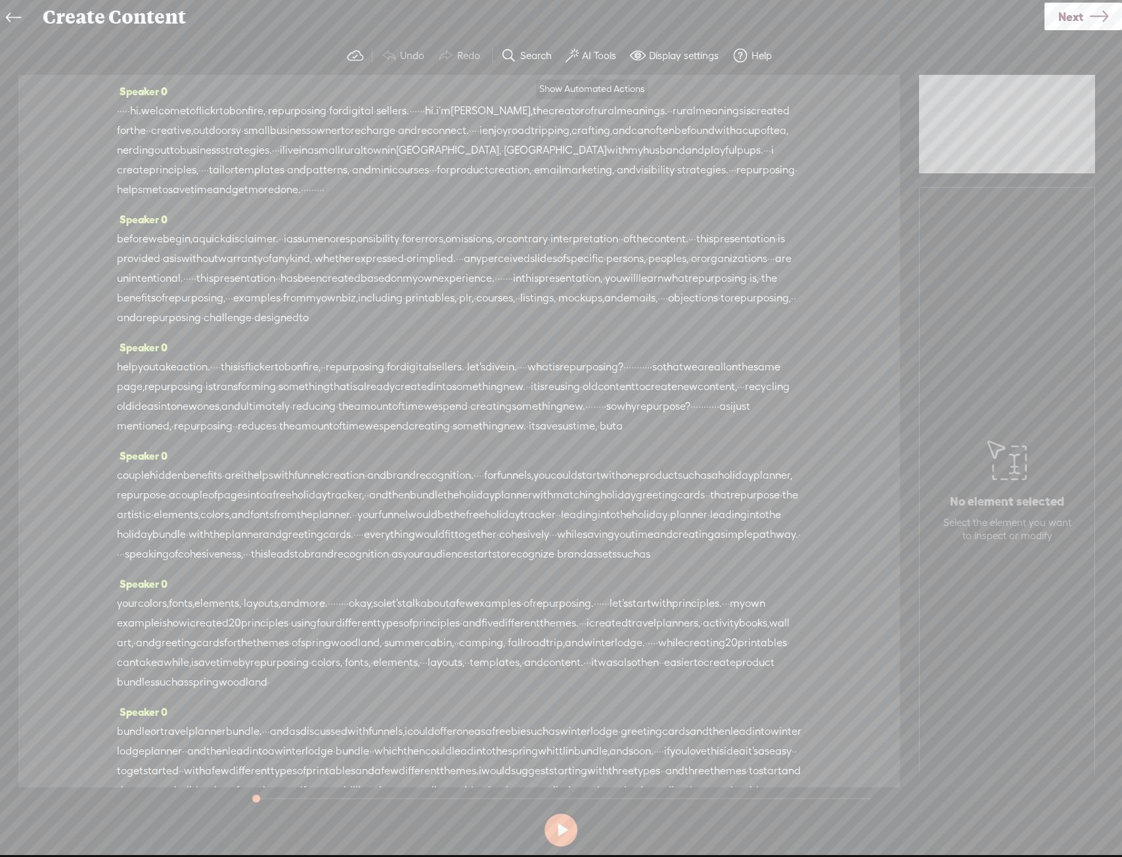
click at [582, 54] on label "AI Tools" at bounding box center [599, 55] width 34 height 13
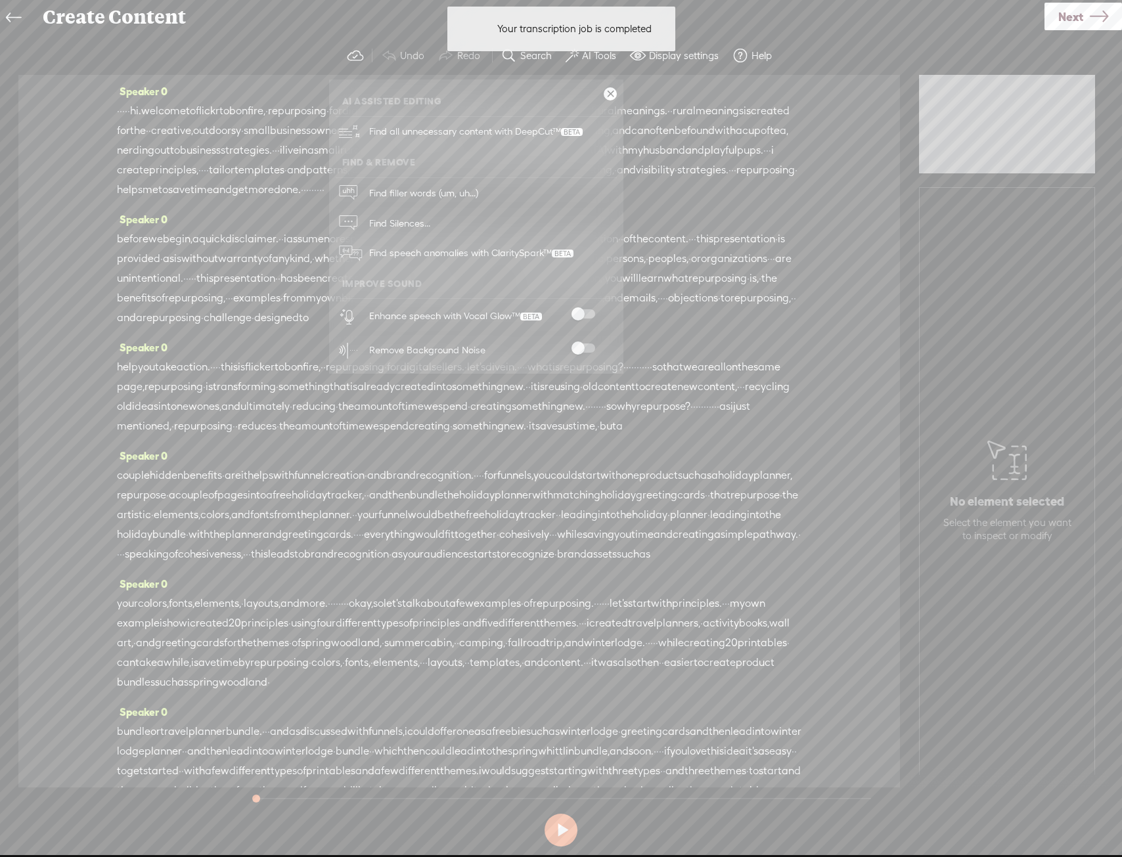
drag, startPoint x: 585, startPoint y: 309, endPoint x: 575, endPoint y: 347, distance: 39.4
click at [585, 312] on span at bounding box center [583, 313] width 24 height 9
click at [575, 351] on span at bounding box center [583, 348] width 24 height 9
click at [531, 135] on span "road" at bounding box center [519, 131] width 23 height 20
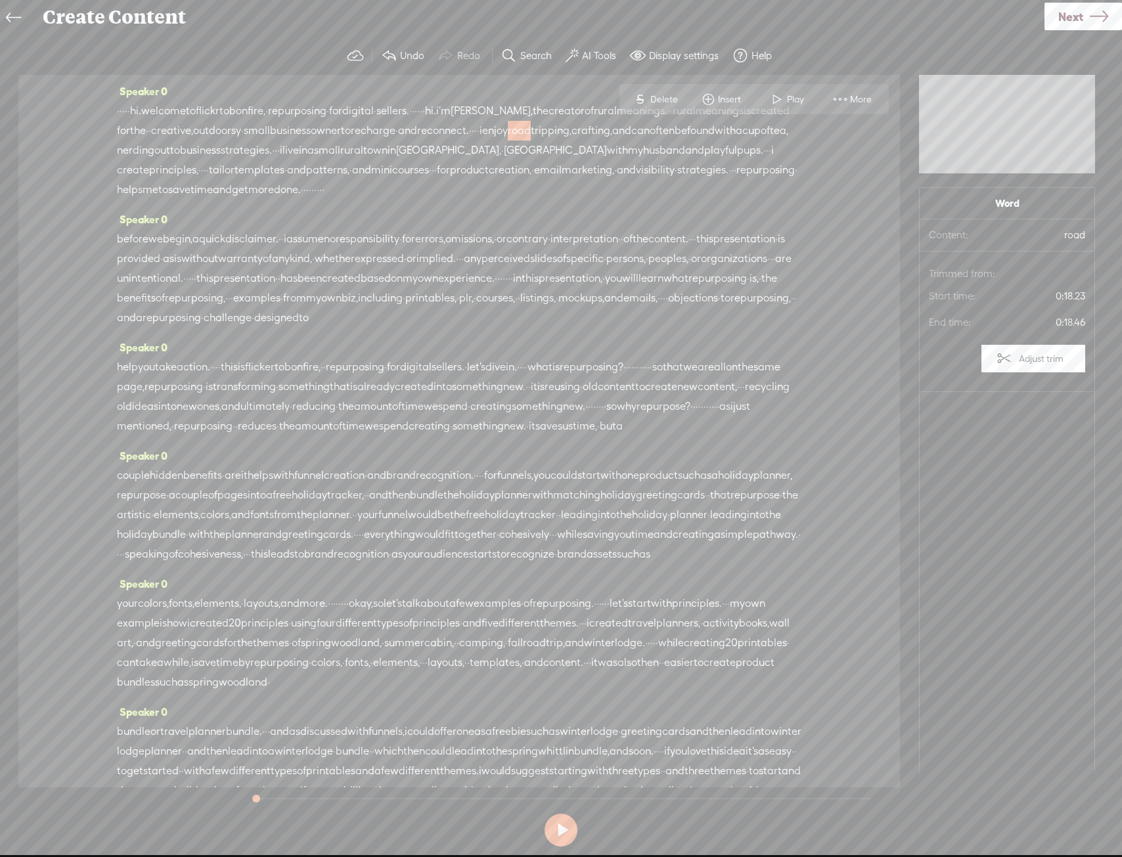
click at [1068, 32] on div "Use text-to-audio Use voice actor Record From This Browser Use pre-recorded aud…" at bounding box center [1083, 17] width 78 height 34
click at [1071, 18] on span "Next" at bounding box center [1070, 17] width 25 height 34
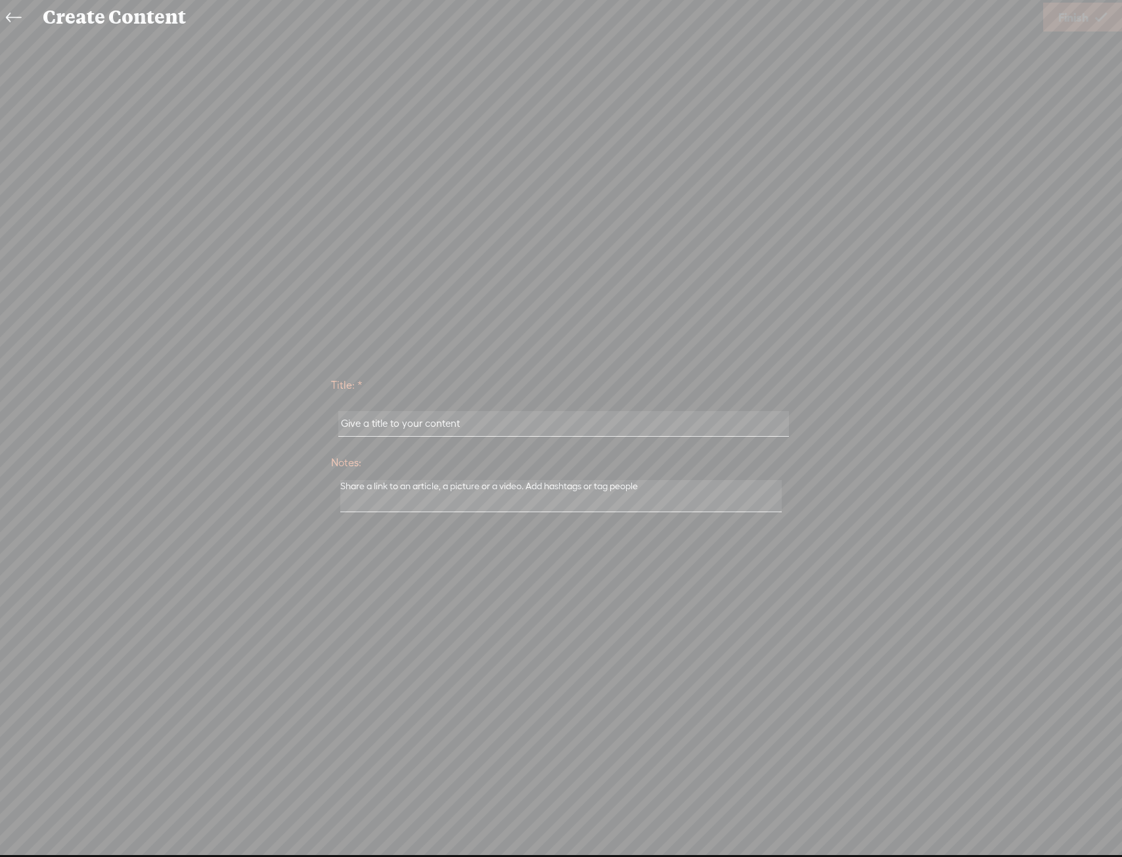
click at [608, 407] on div at bounding box center [561, 424] width 460 height 41
click at [596, 424] on input "text" at bounding box center [563, 424] width 450 height 26
type input "[PERSON_NAME]"
click at [1090, 28] on link "Finish" at bounding box center [1082, 17] width 79 height 29
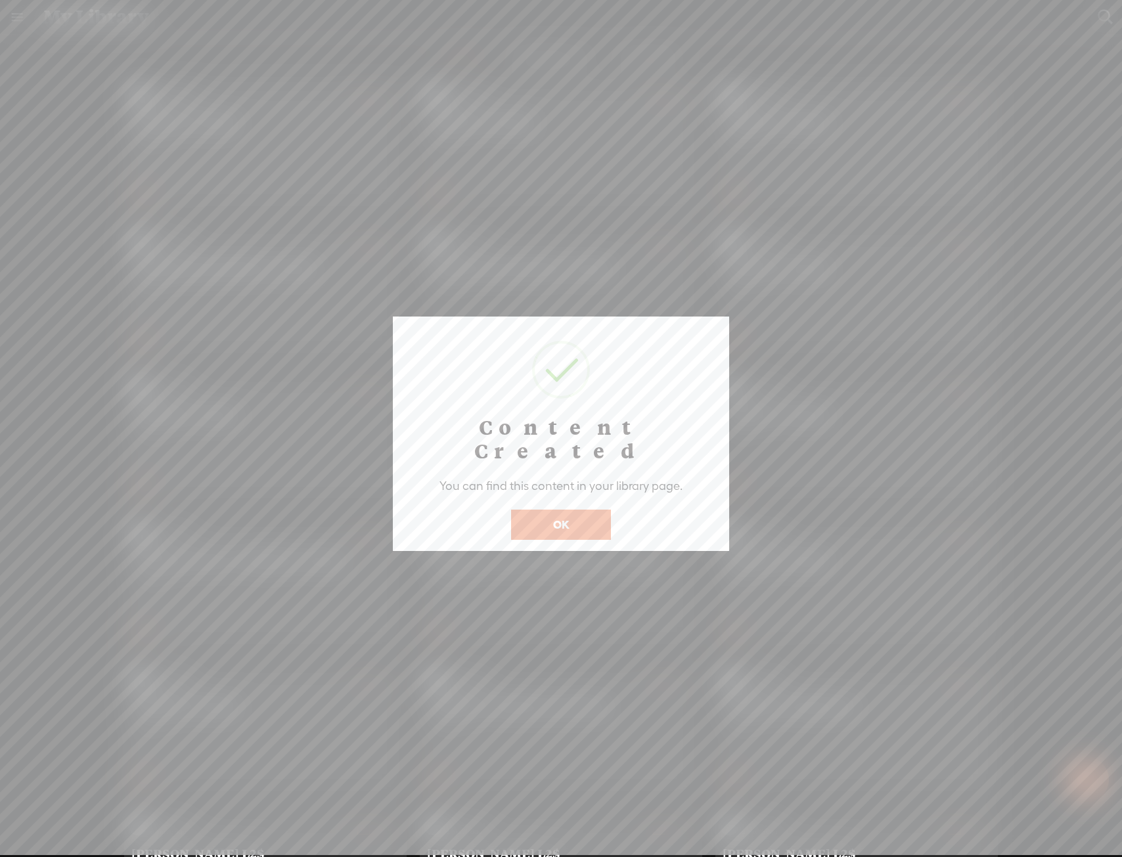
click at [546, 510] on button "OK" at bounding box center [561, 525] width 100 height 30
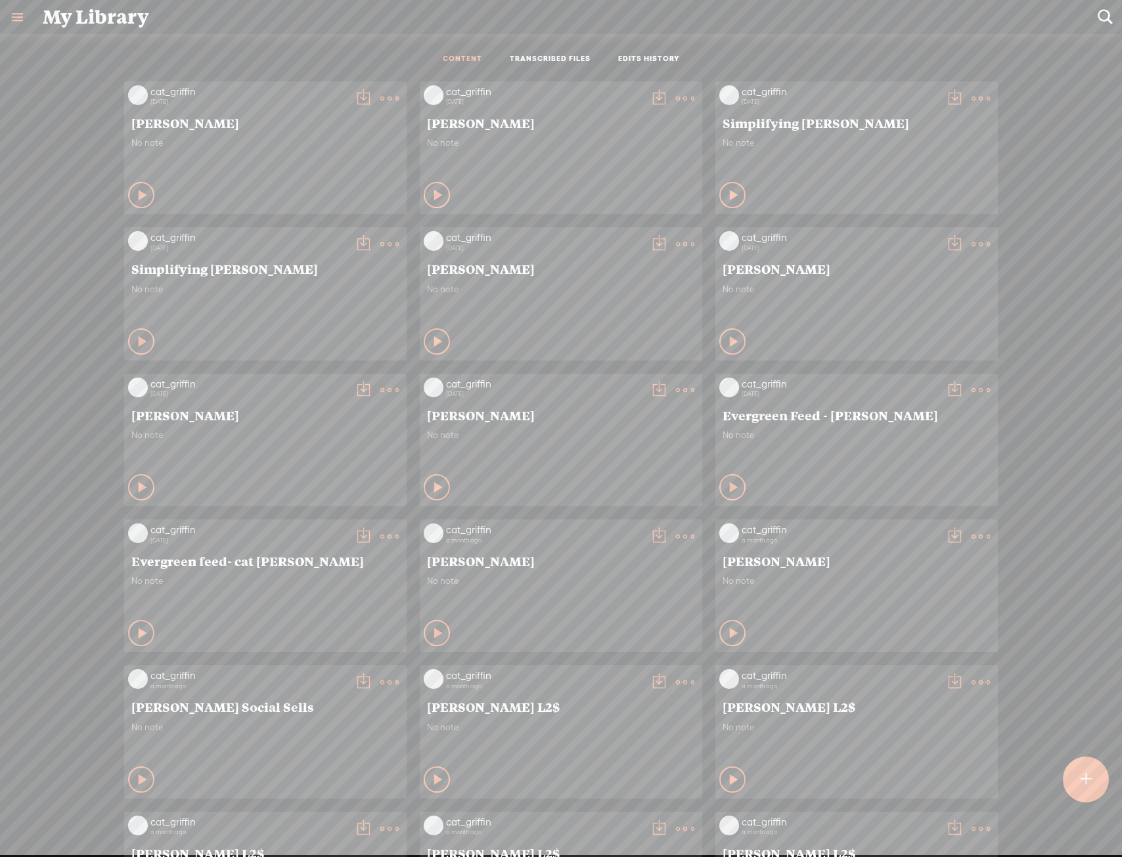
click at [383, 234] on icon at bounding box center [389, 244] width 26 height 26
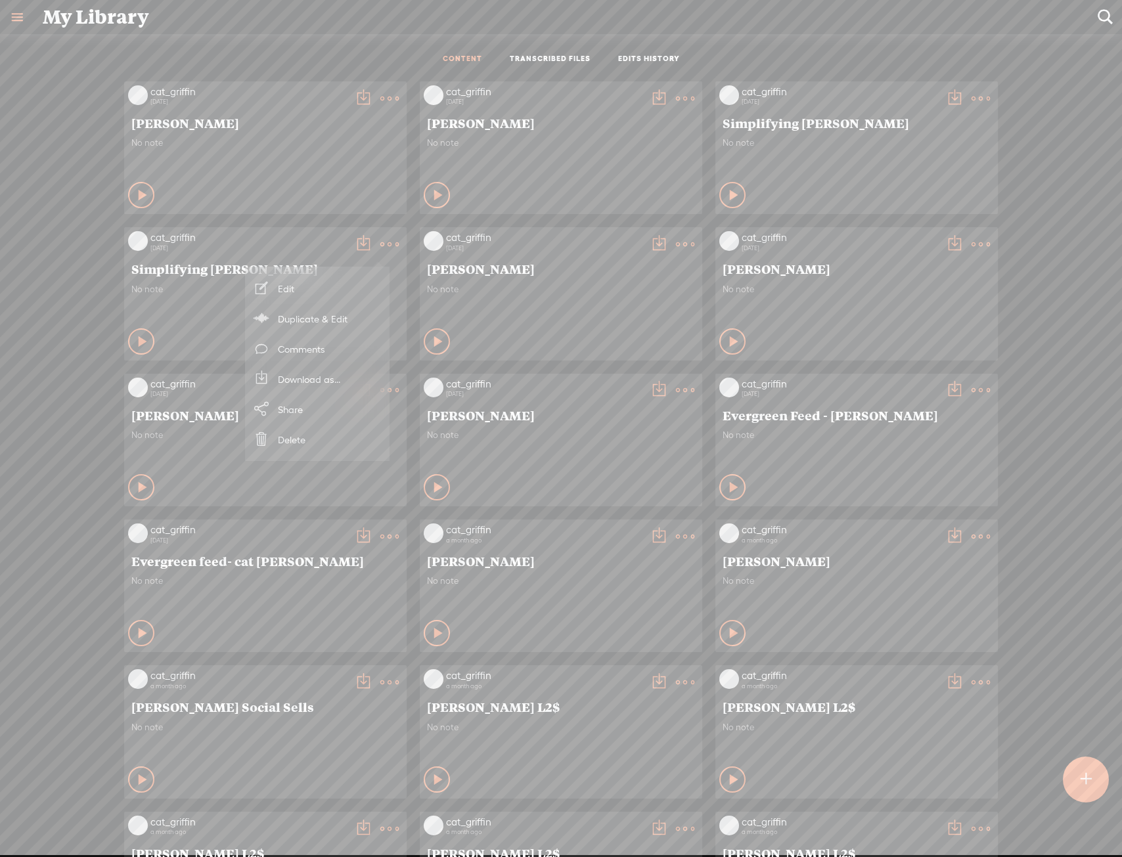
click at [353, 380] on link "Download as..." at bounding box center [317, 379] width 131 height 30
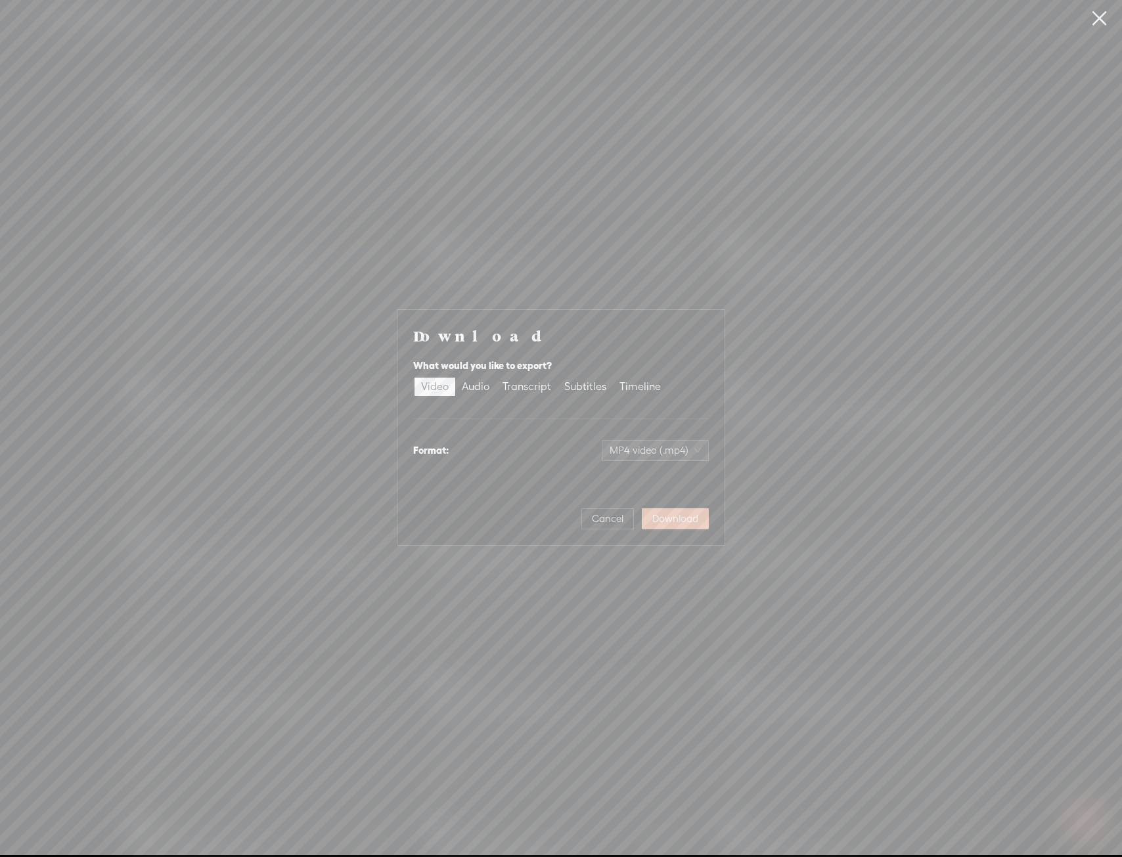
click at [671, 522] on span "Download" at bounding box center [675, 518] width 46 height 13
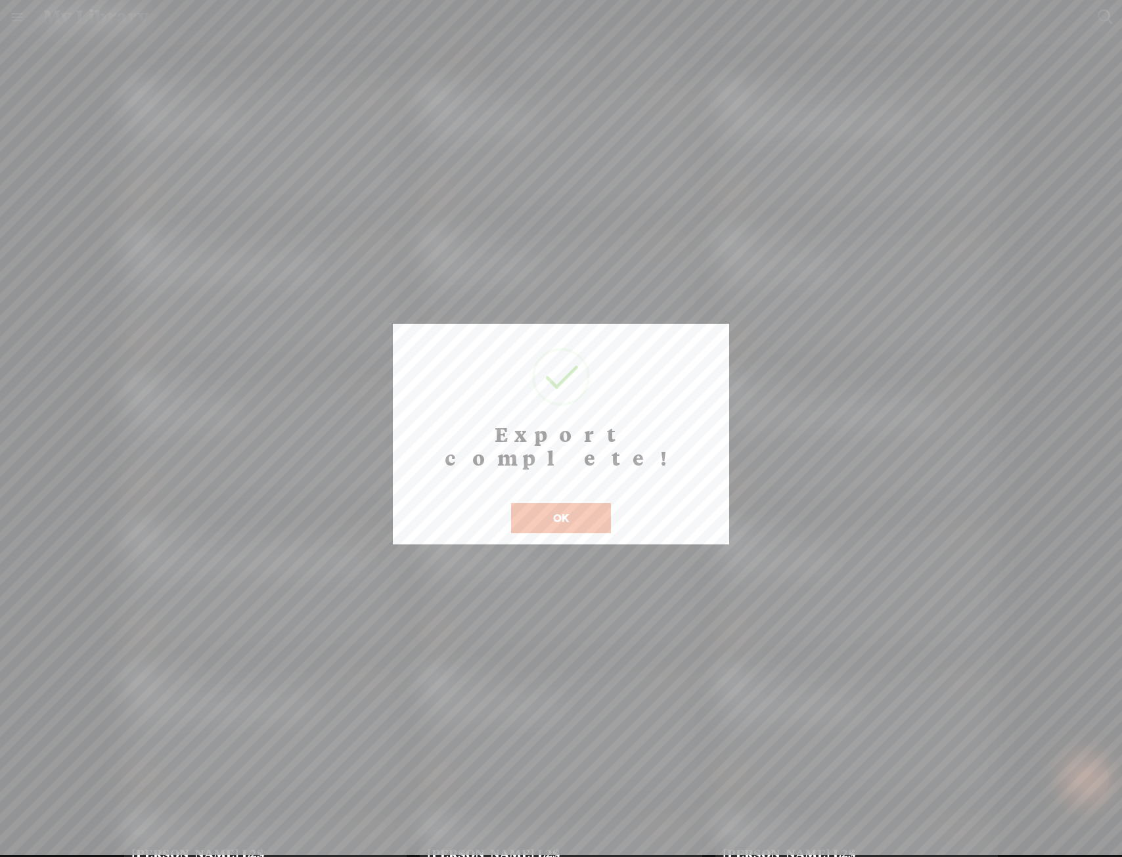
click at [583, 503] on button "OK" at bounding box center [561, 518] width 100 height 30
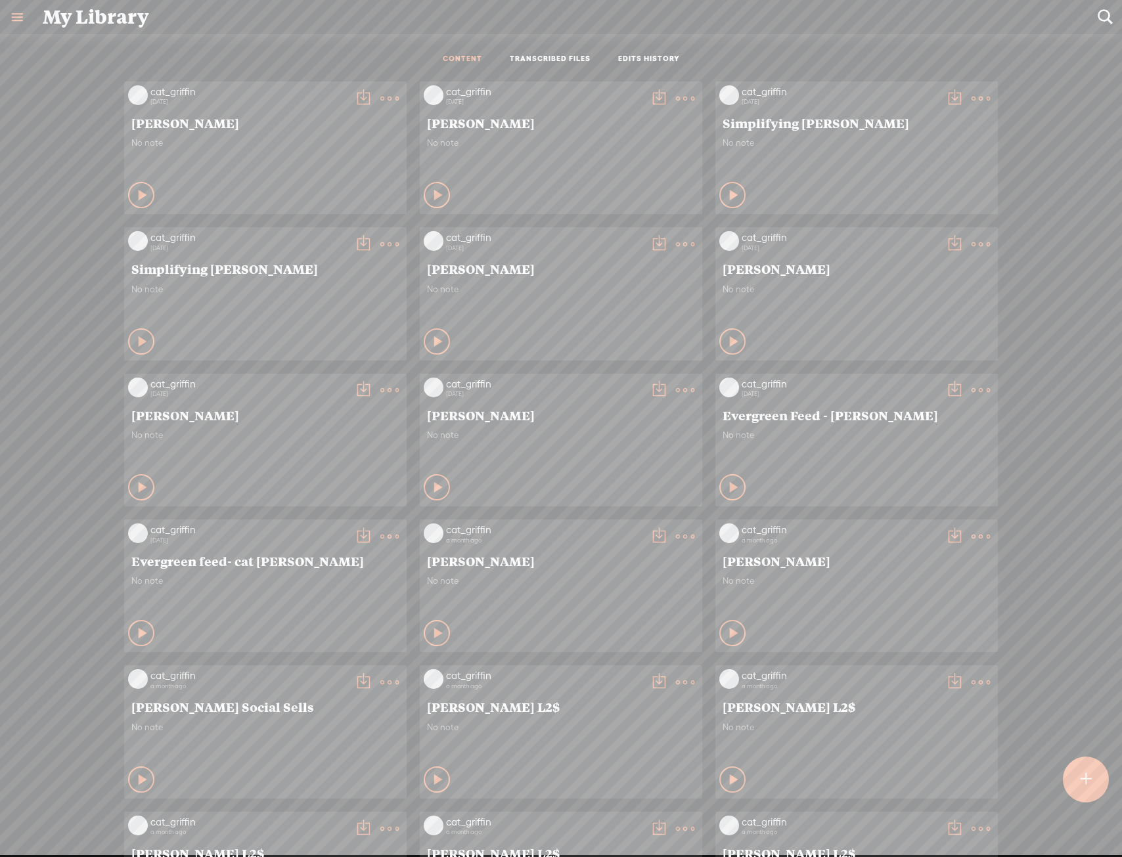
click at [1091, 784] on t at bounding box center [1086, 779] width 11 height 29
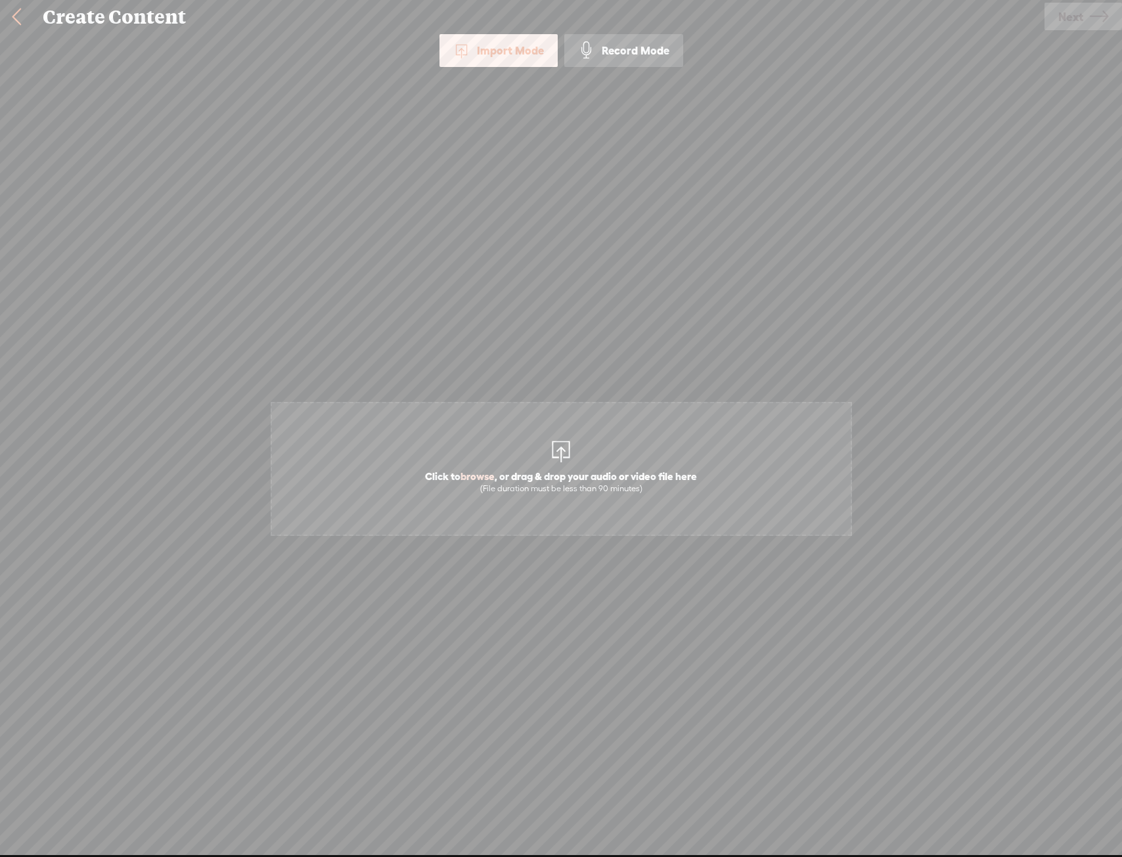
click at [598, 454] on span "Click to browse , or drag & drop your audio or video file here (File duration m…" at bounding box center [561, 469] width 581 height 134
click at [1077, 19] on span "Next" at bounding box center [1070, 17] width 25 height 34
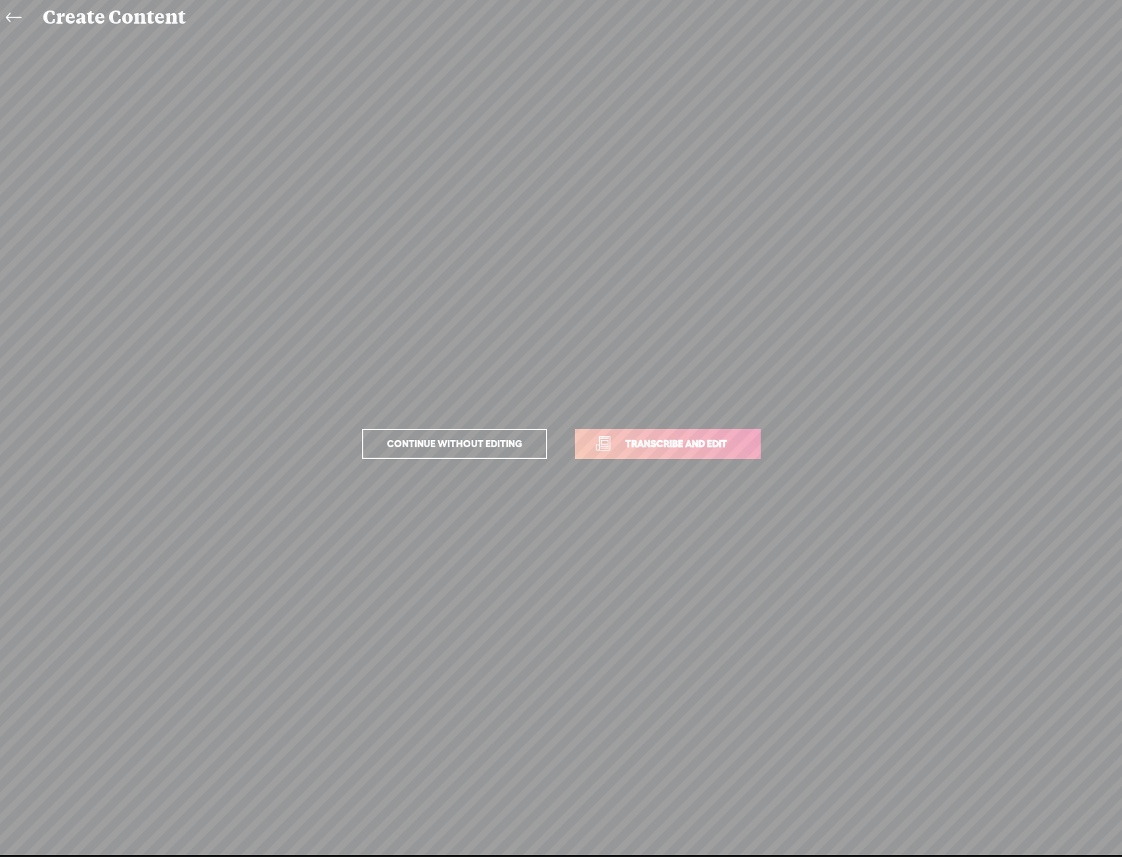
click at [725, 441] on span "Transcribe and edit" at bounding box center [676, 443] width 129 height 15
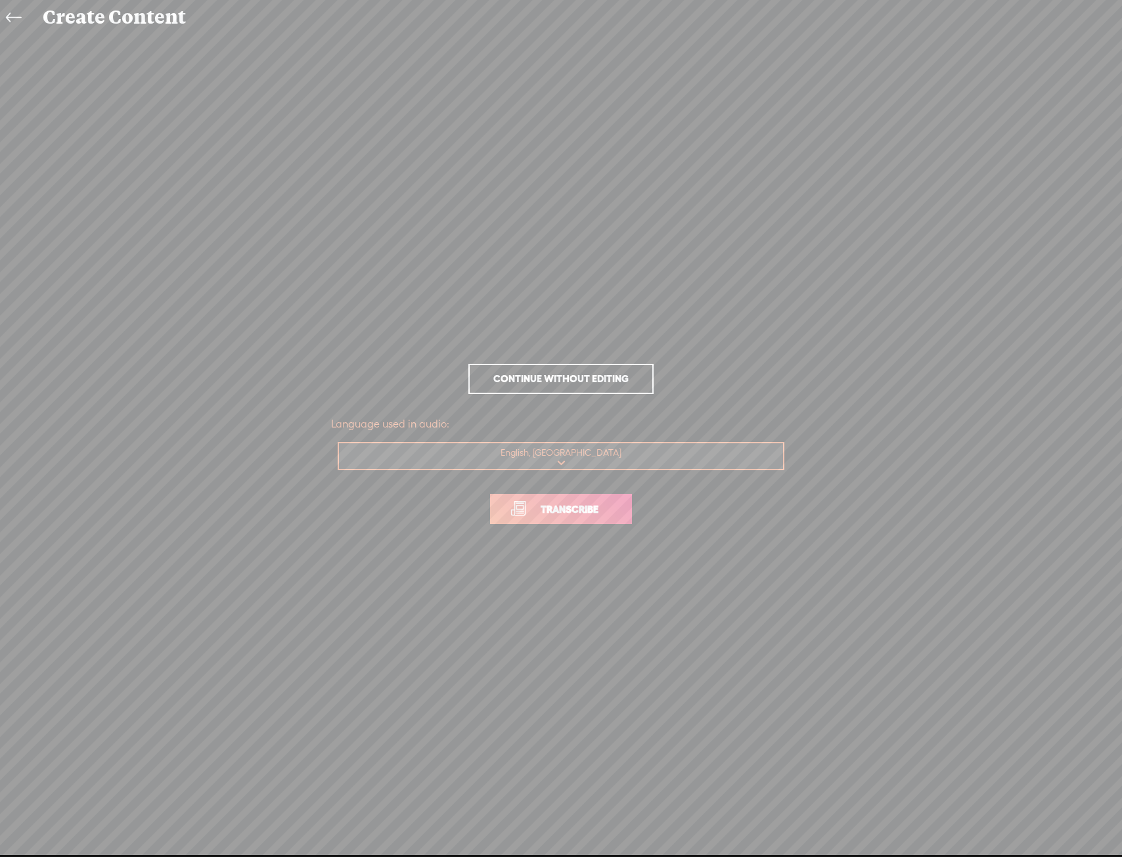
click at [617, 489] on p "Transcribe" at bounding box center [561, 509] width 460 height 58
click at [610, 513] on span "Transcribe" at bounding box center [569, 509] width 85 height 15
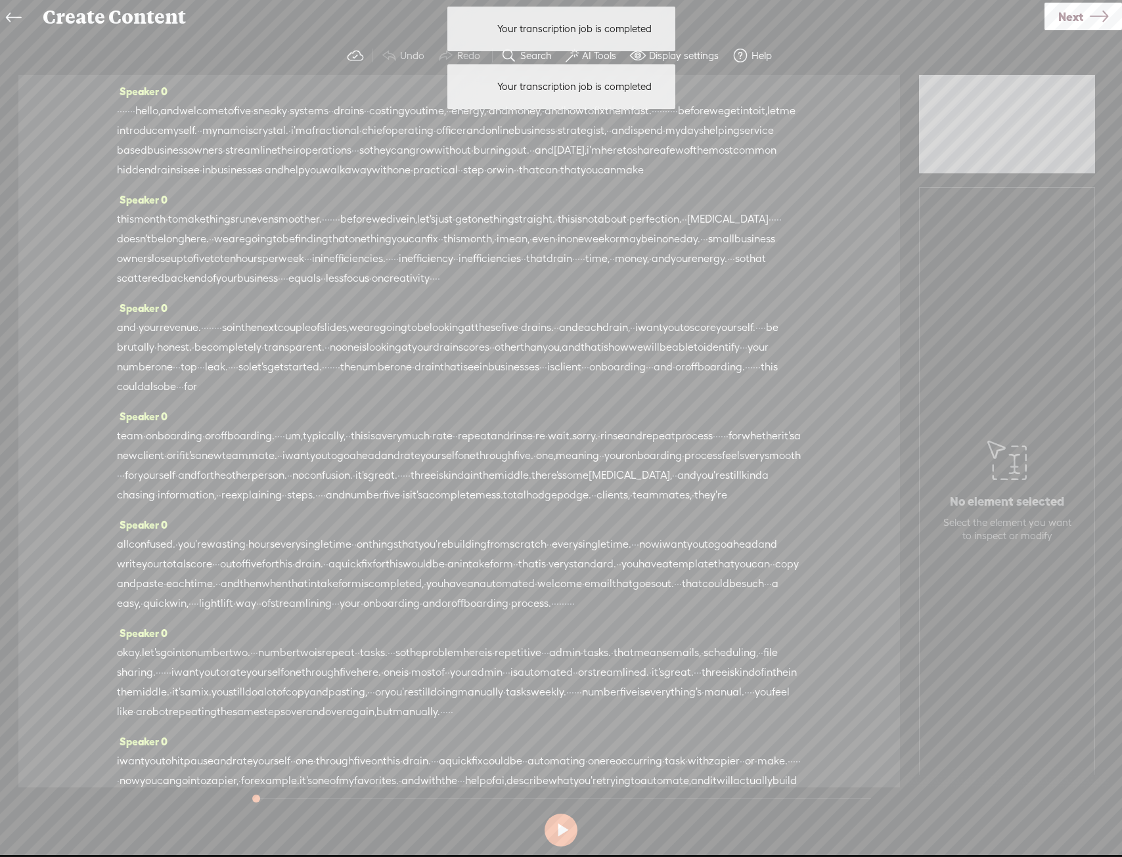
click at [597, 58] on div "Your transcription job is completed Your transcription job is completed" at bounding box center [561, 87] width 241 height 58
click at [602, 64] on button "AI Tools" at bounding box center [592, 56] width 64 height 26
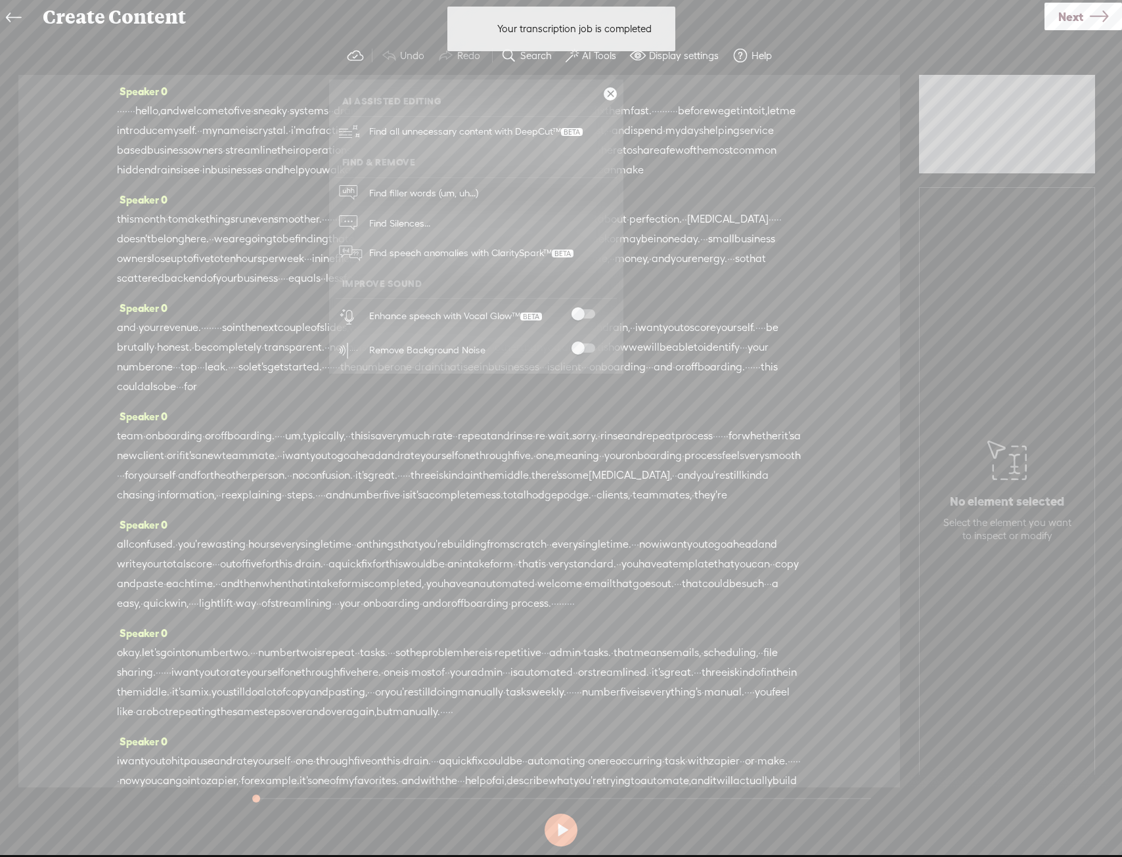
click at [589, 311] on span at bounding box center [583, 313] width 24 height 9
click at [581, 347] on span at bounding box center [583, 348] width 24 height 9
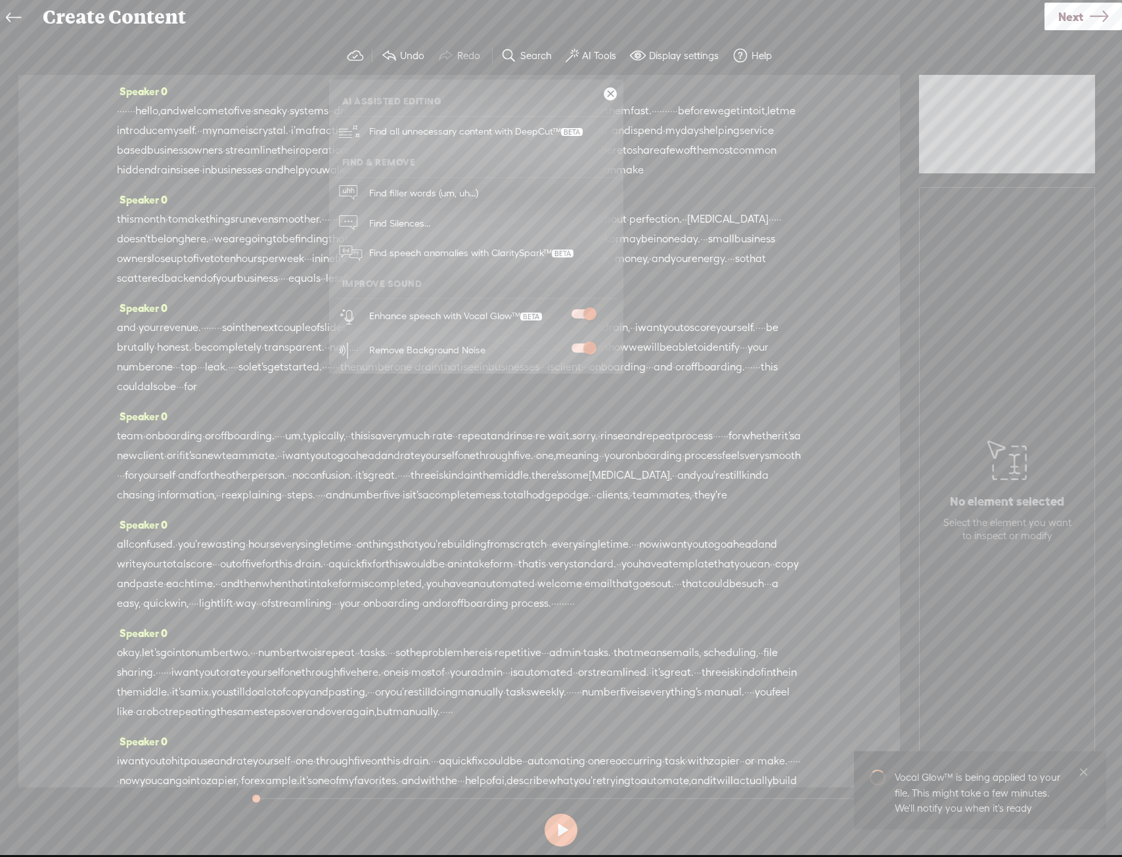
click at [1054, 18] on link "Next" at bounding box center [1083, 17] width 78 height 28
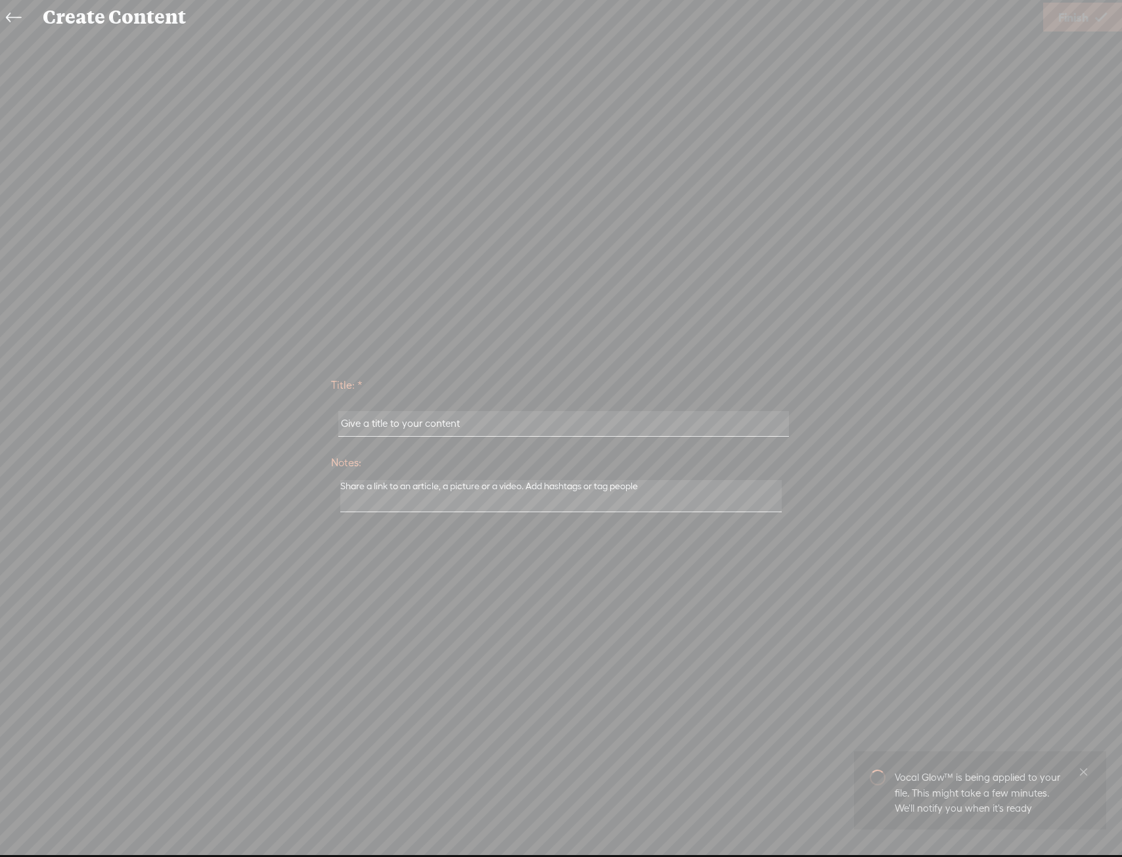
click at [510, 416] on input "text" at bounding box center [563, 424] width 450 height 26
paste input "Crystal Eva"
type input "Crystal Eva"
click at [1098, 14] on icon at bounding box center [1101, 18] width 12 height 34
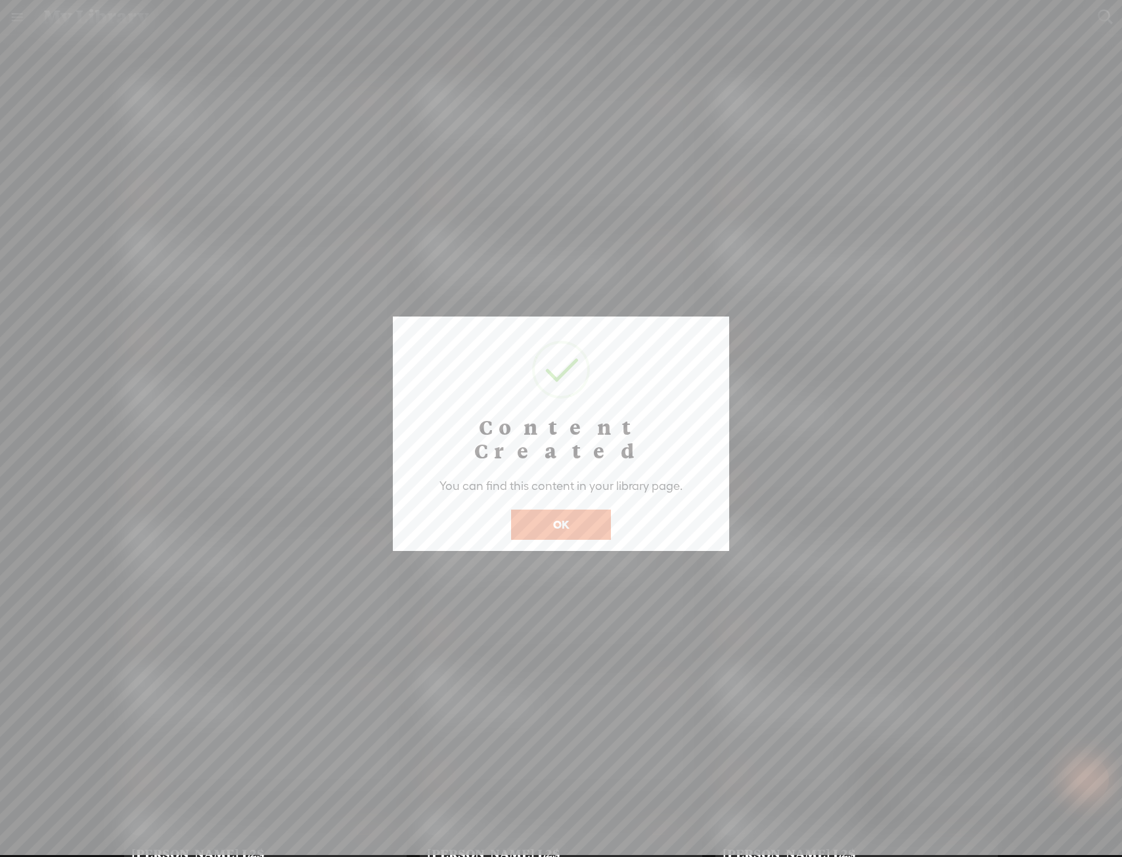
click at [582, 510] on button "OK" at bounding box center [561, 525] width 100 height 30
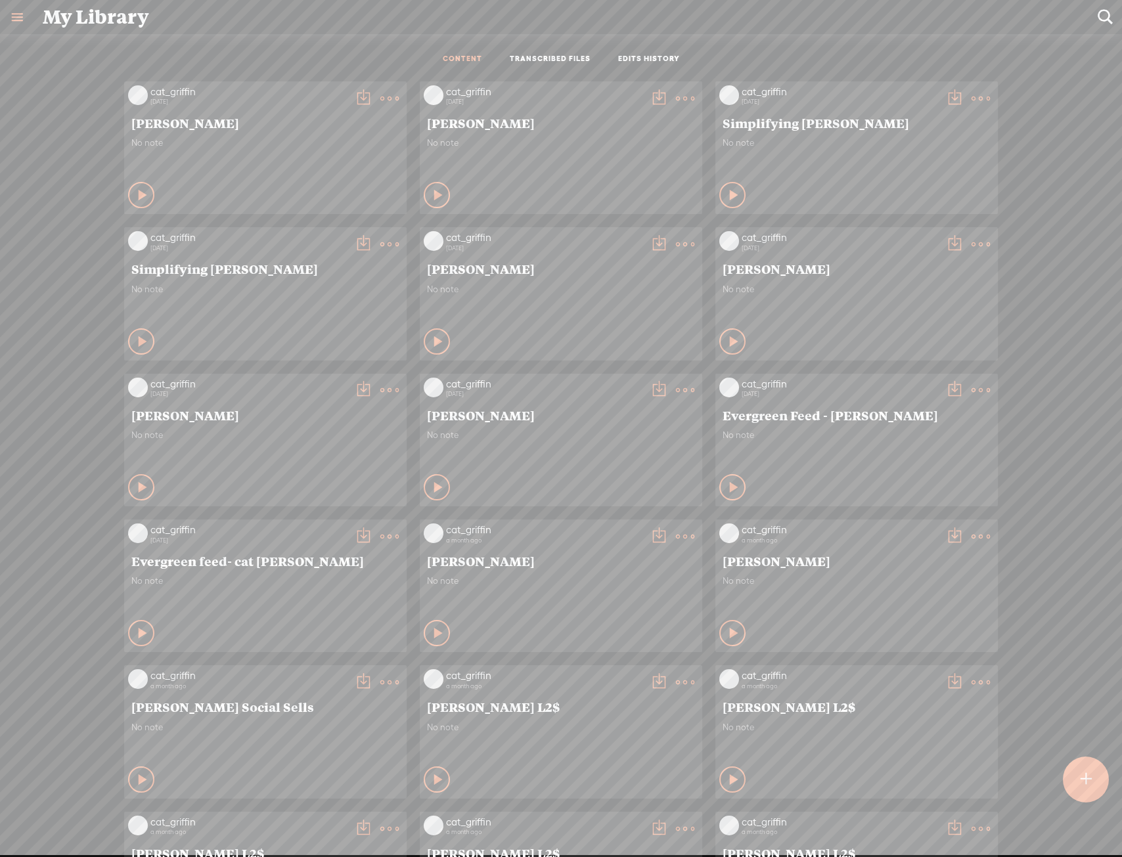
click at [678, 242] on t at bounding box center [685, 244] width 18 height 18
click at [45, 416] on div "cat_griffin [DATE] [PERSON_NAME] No note Play Content" at bounding box center [561, 586] width 1102 height 1023
click at [1079, 783] on div at bounding box center [1086, 780] width 46 height 46
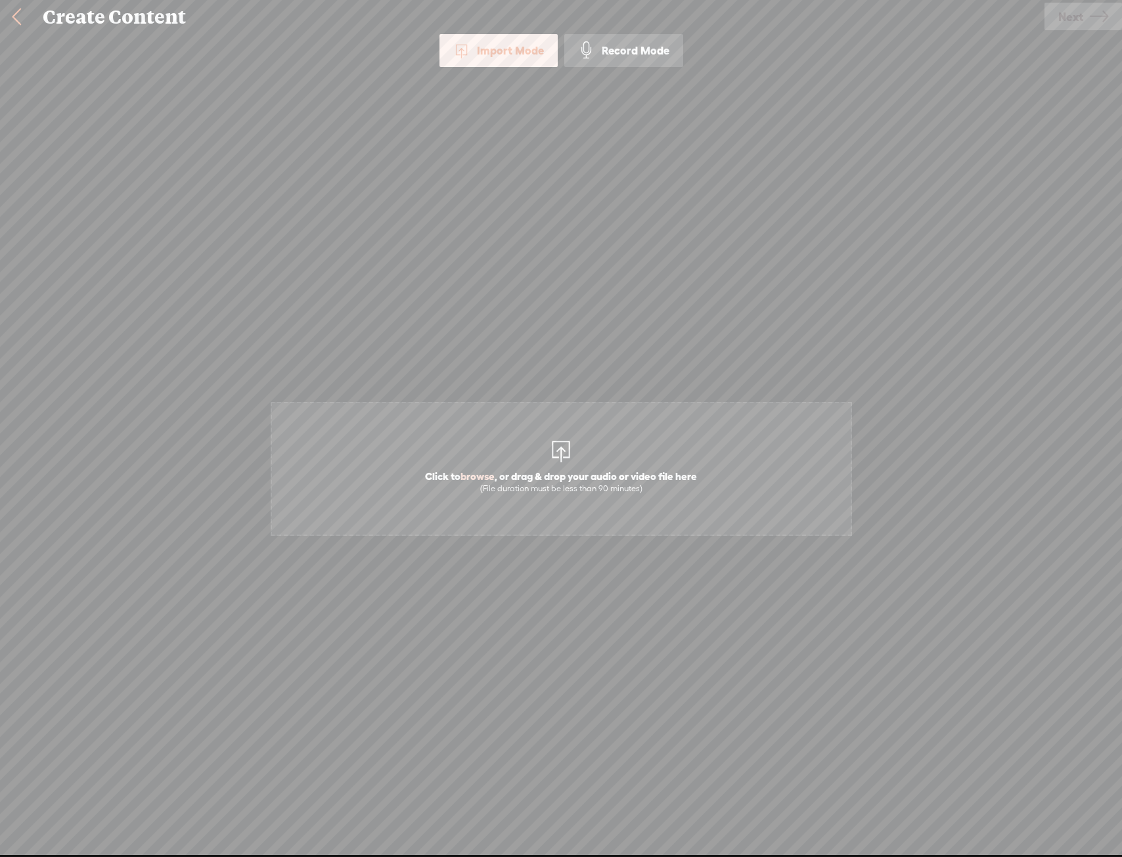
click at [607, 462] on span "Click to browse , or drag & drop your audio or video file here (File duration m…" at bounding box center [561, 469] width 581 height 134
click at [1103, 20] on icon at bounding box center [1099, 17] width 18 height 34
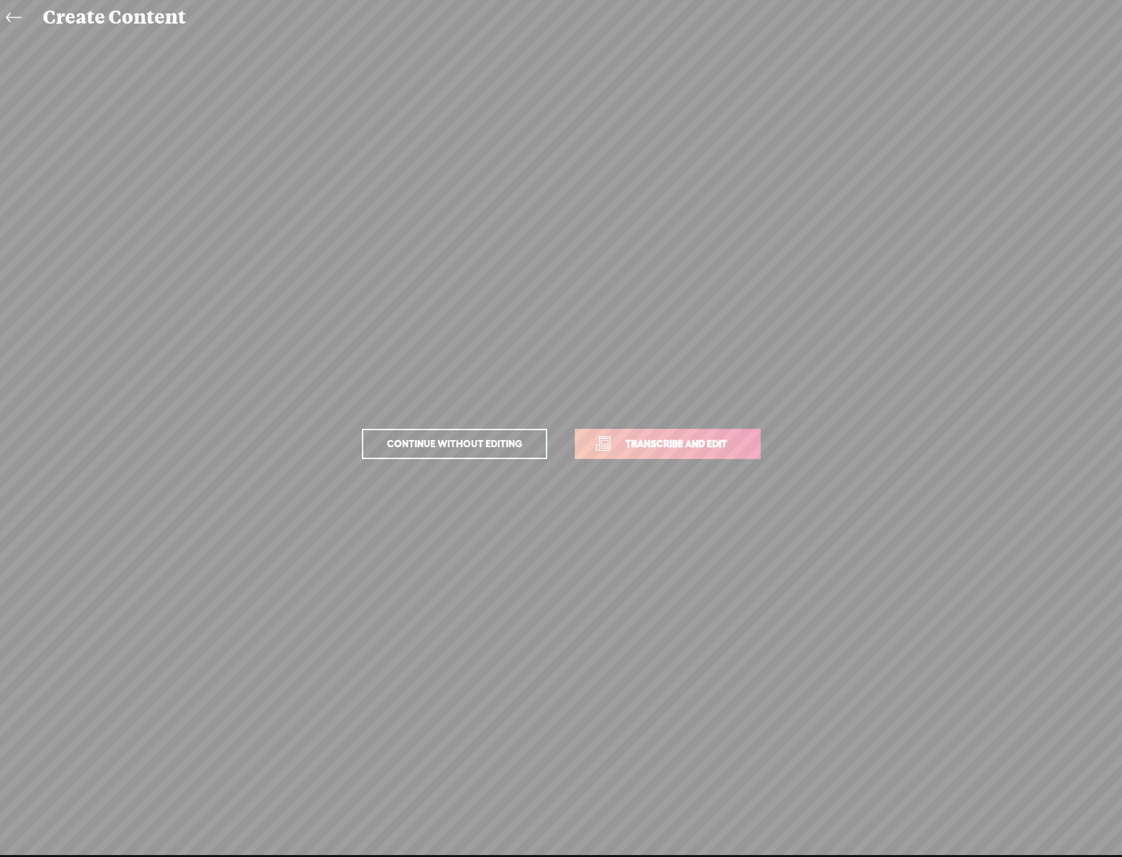
click at [696, 442] on span "Transcribe and edit" at bounding box center [676, 443] width 129 height 15
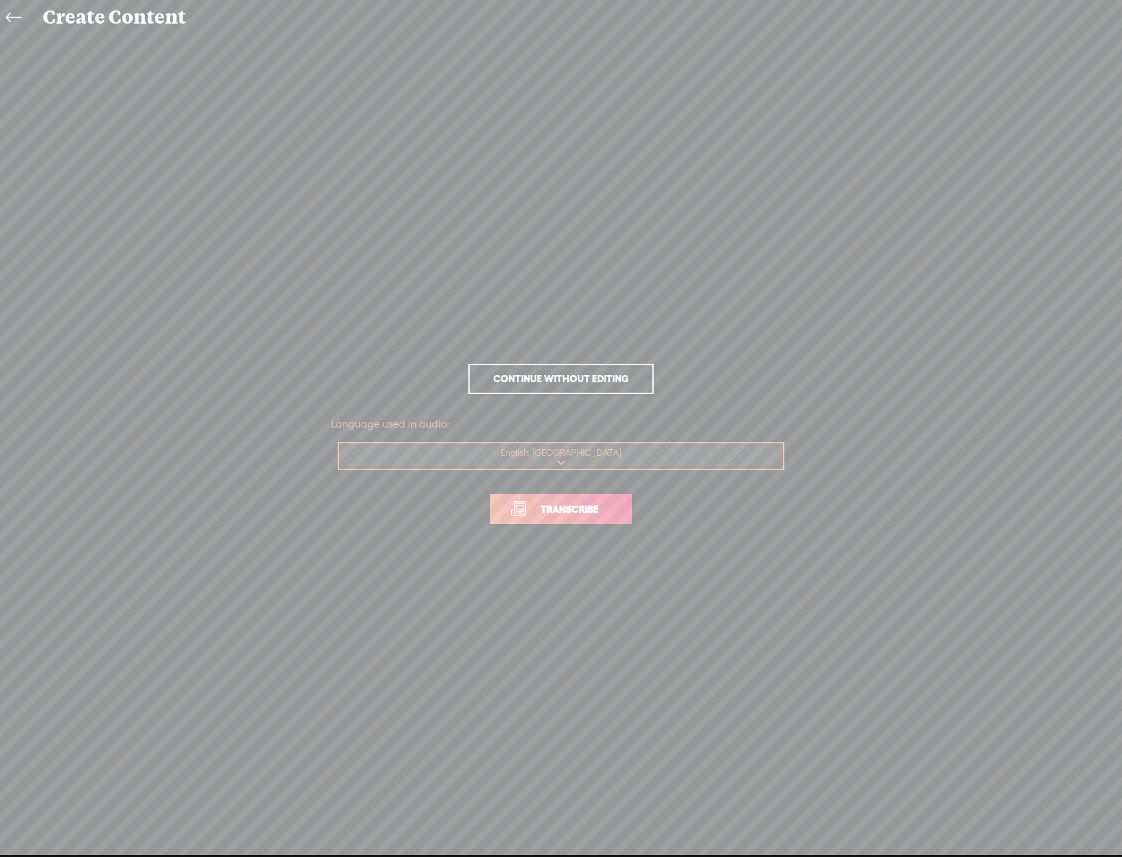
click at [590, 510] on span "Transcribe" at bounding box center [569, 509] width 85 height 15
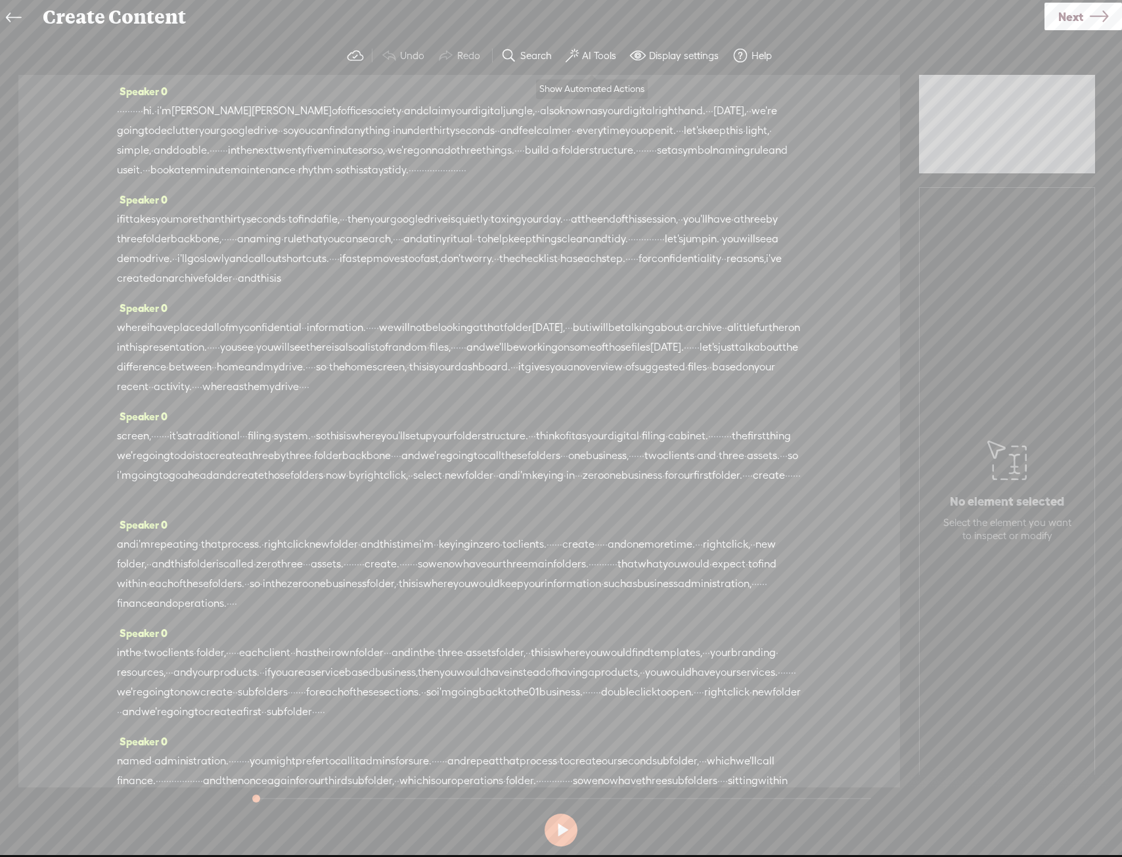
click at [604, 55] on label "AI Tools" at bounding box center [599, 55] width 34 height 13
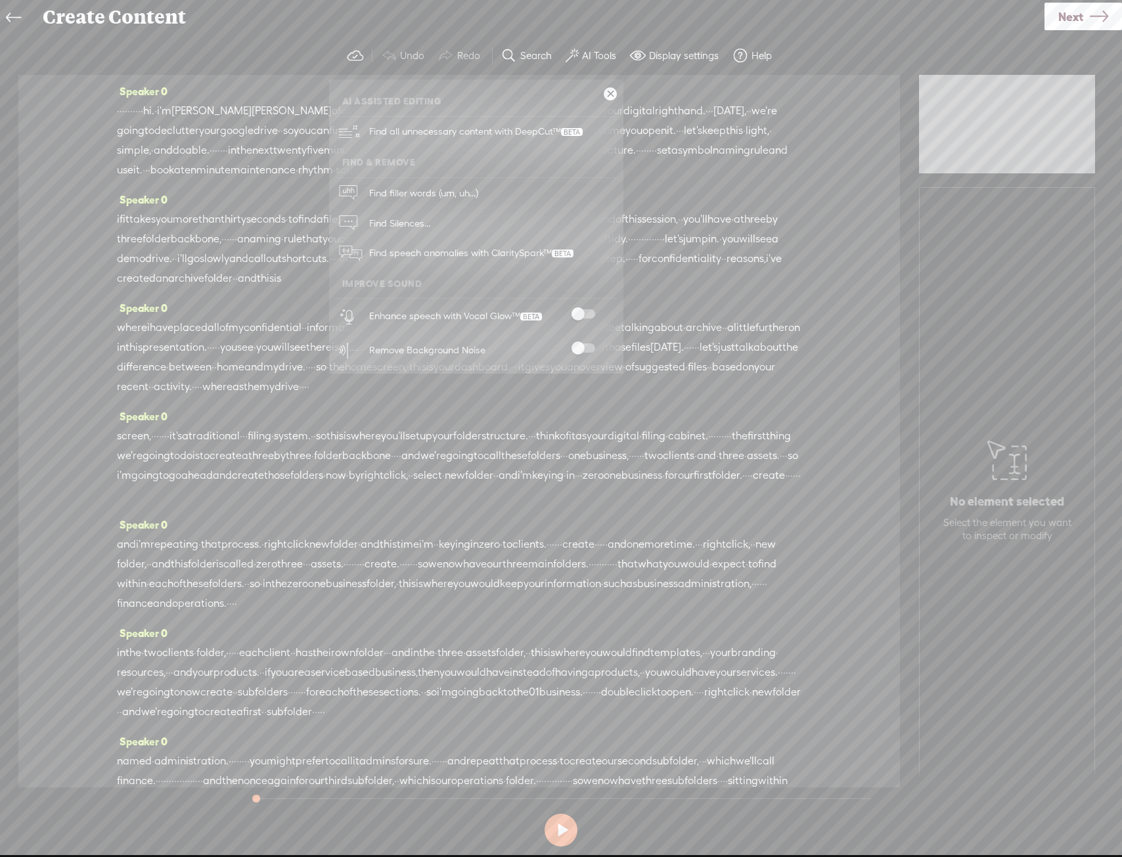
click at [586, 312] on span at bounding box center [583, 313] width 24 height 9
click at [580, 352] on span at bounding box center [583, 348] width 24 height 9
click at [1094, 24] on icon at bounding box center [1099, 17] width 18 height 34
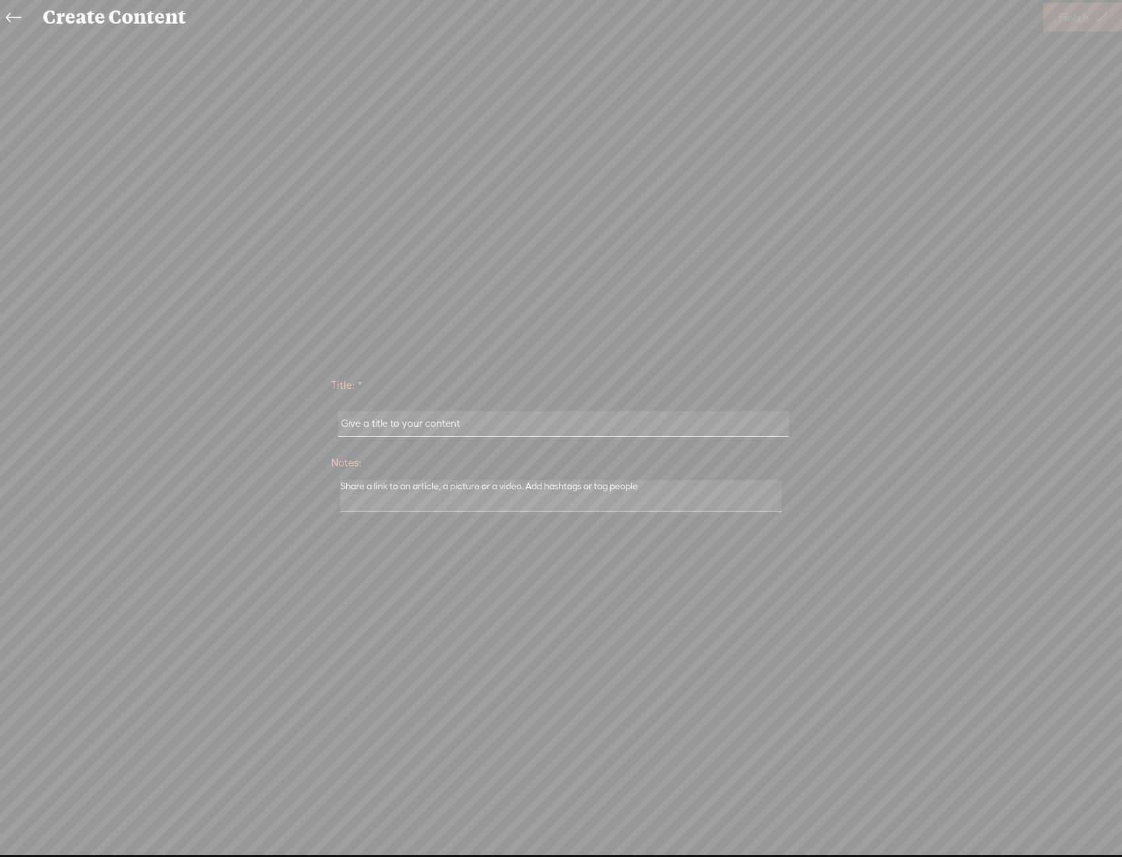
click at [625, 426] on input "text" at bounding box center [563, 424] width 450 height 26
paste input "[PERSON_NAME]"
type input "[PERSON_NAME]"
click at [1092, 4] on link "Finish" at bounding box center [1082, 17] width 79 height 29
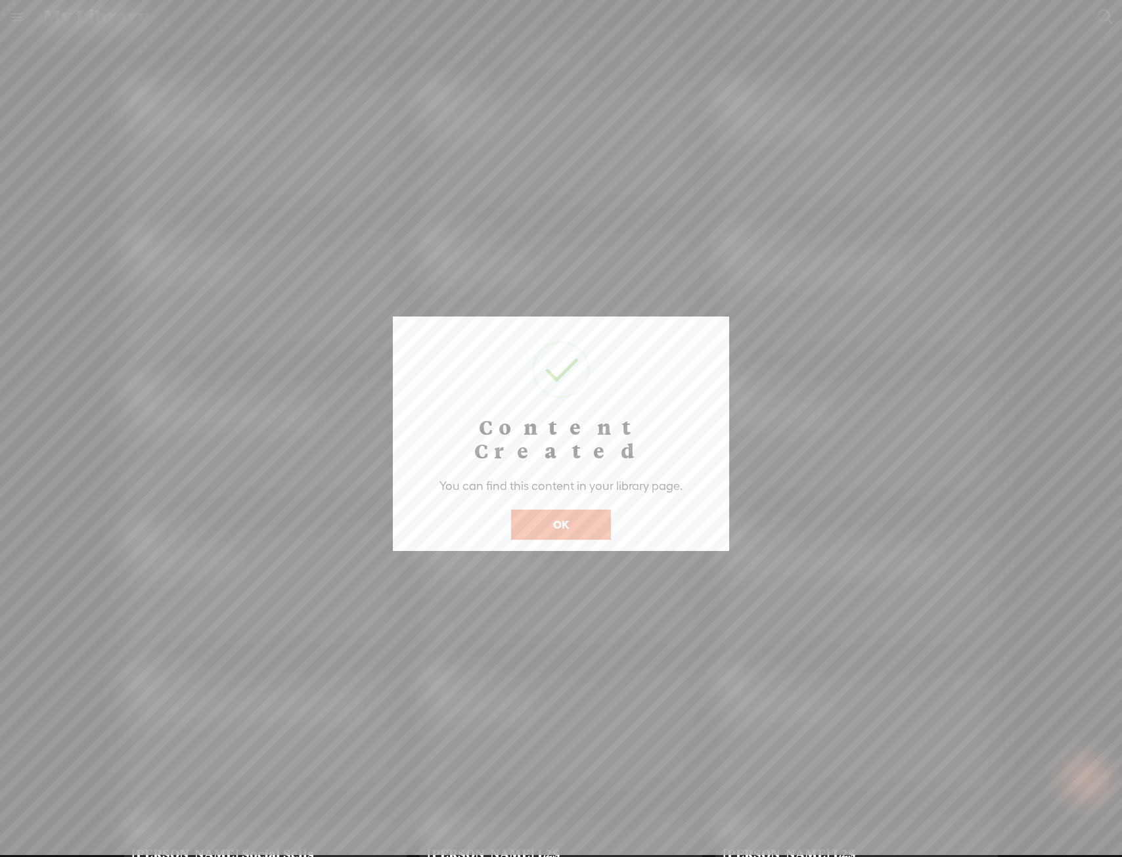
click at [582, 510] on button "OK" at bounding box center [561, 525] width 100 height 30
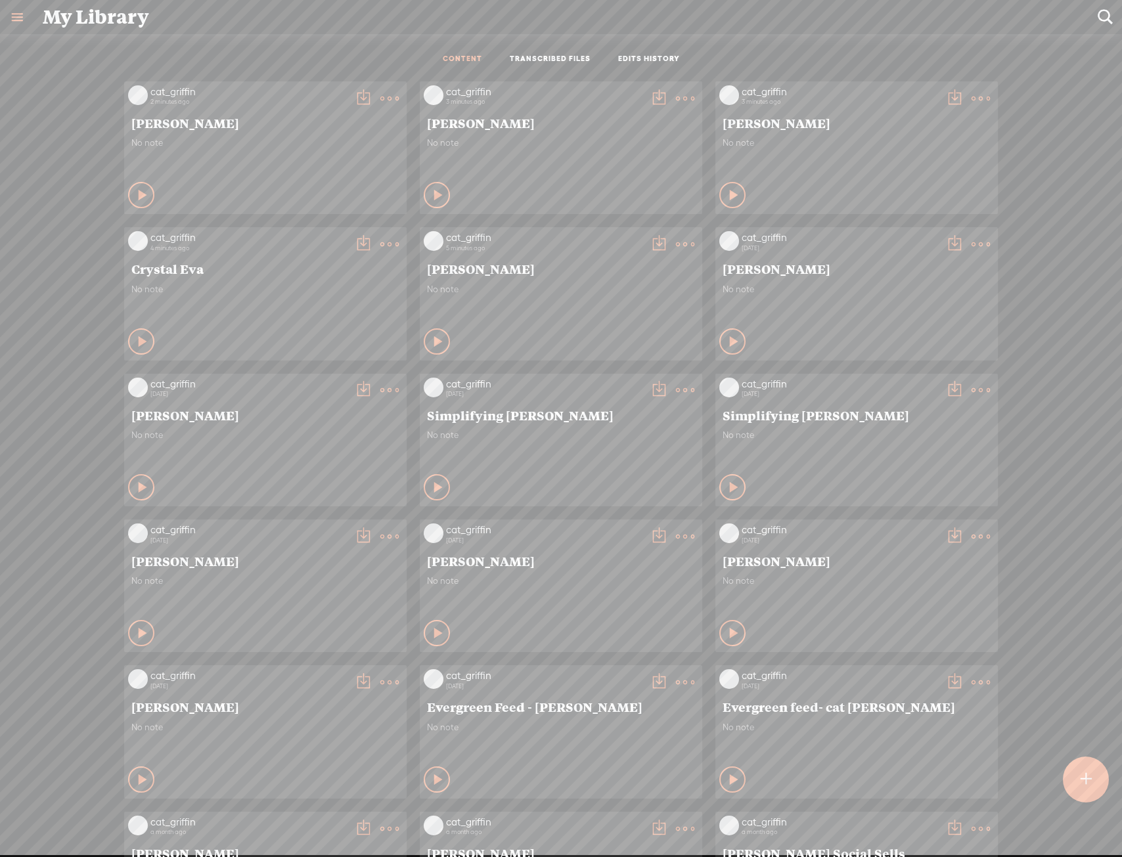
click at [380, 97] on t at bounding box center [389, 98] width 18 height 18
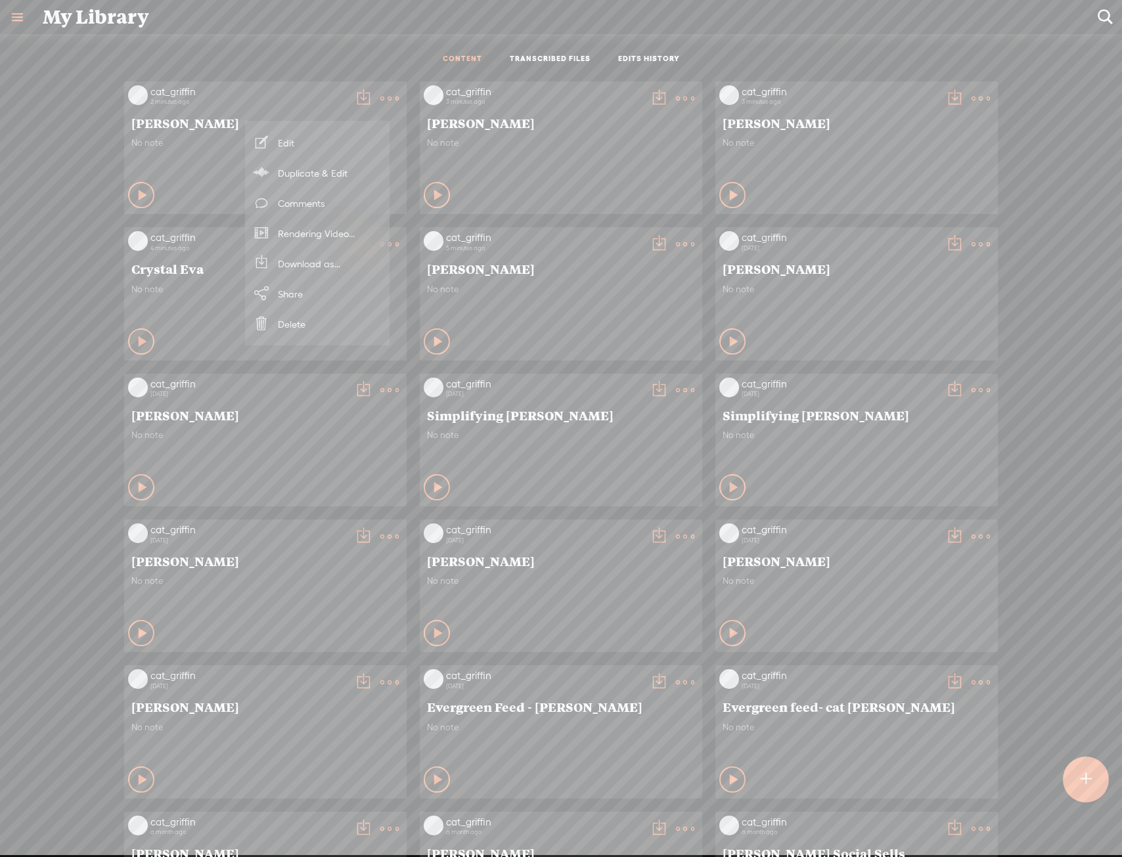
click at [124, 208] on div "cat_griffin 2 minutes ago [PERSON_NAME] No note Play Content" at bounding box center [265, 147] width 282 height 133
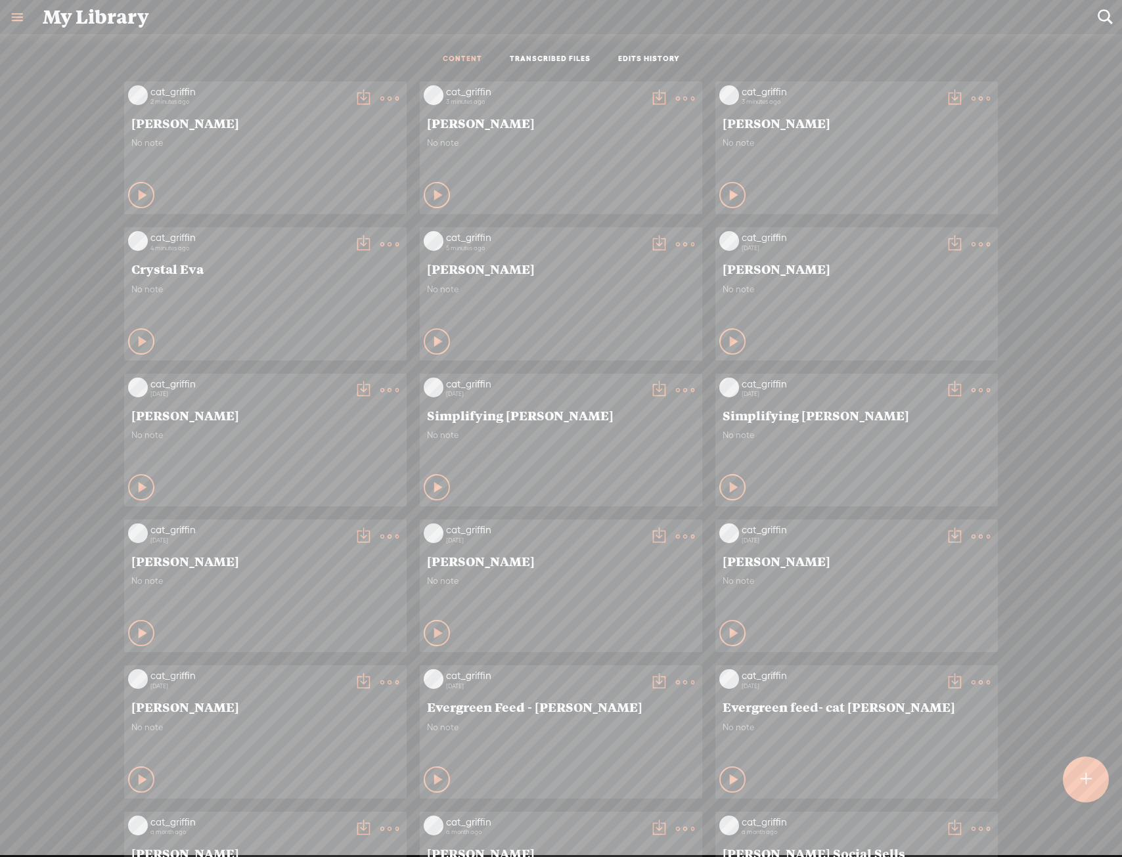
click at [87, 211] on div "cat_griffin 2 minutes ago [PERSON_NAME] No note Play Content No note" at bounding box center [561, 586] width 1102 height 1023
click at [380, 104] on t at bounding box center [389, 98] width 18 height 18
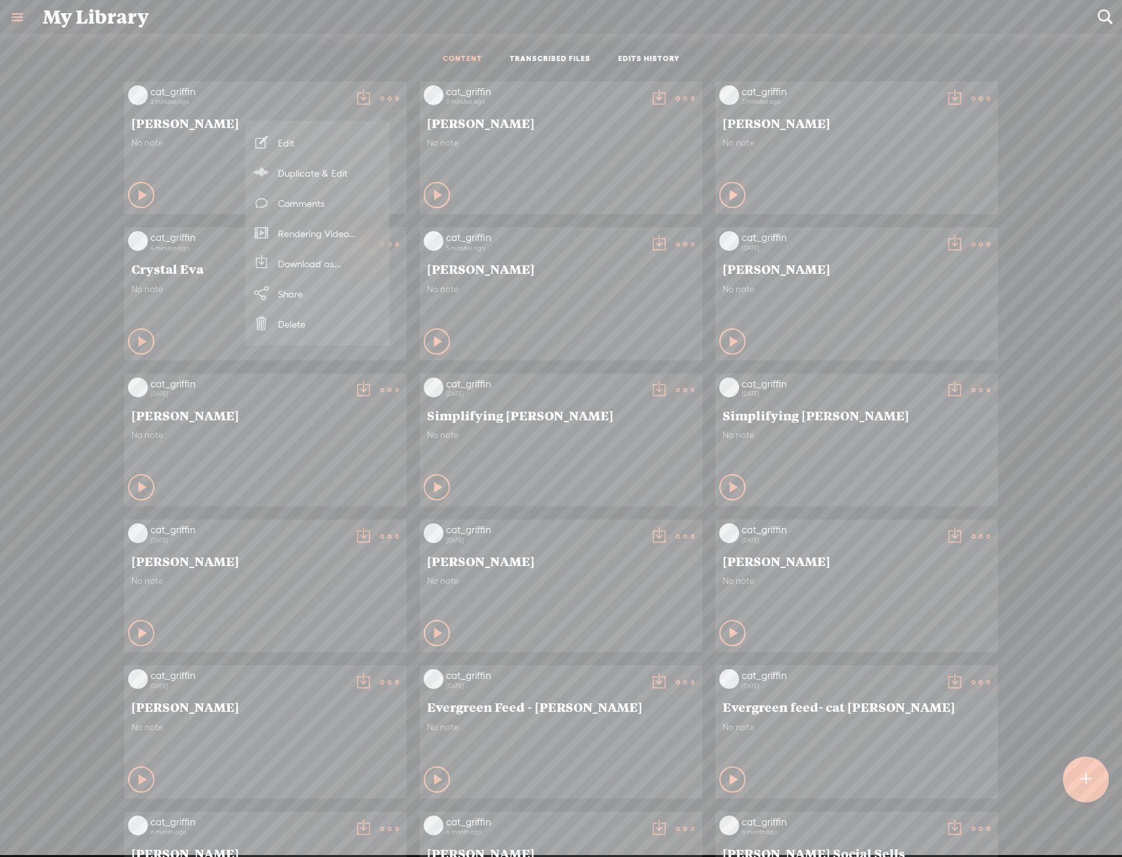
click at [434, 27] on div "My Library" at bounding box center [561, 17] width 1055 height 34
